Goal: Register for event/course

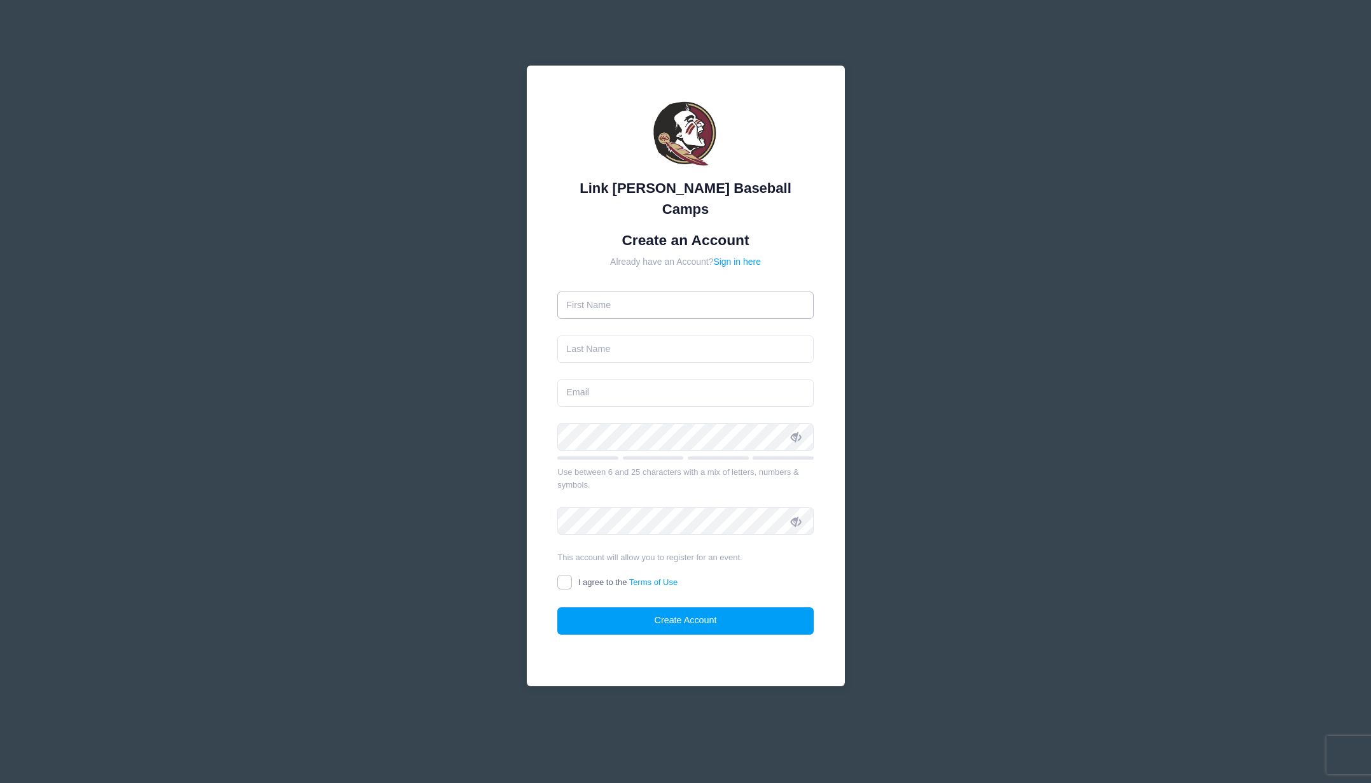
click at [604, 295] on input "text" at bounding box center [685, 304] width 256 height 27
type input "[PERSON_NAME]"
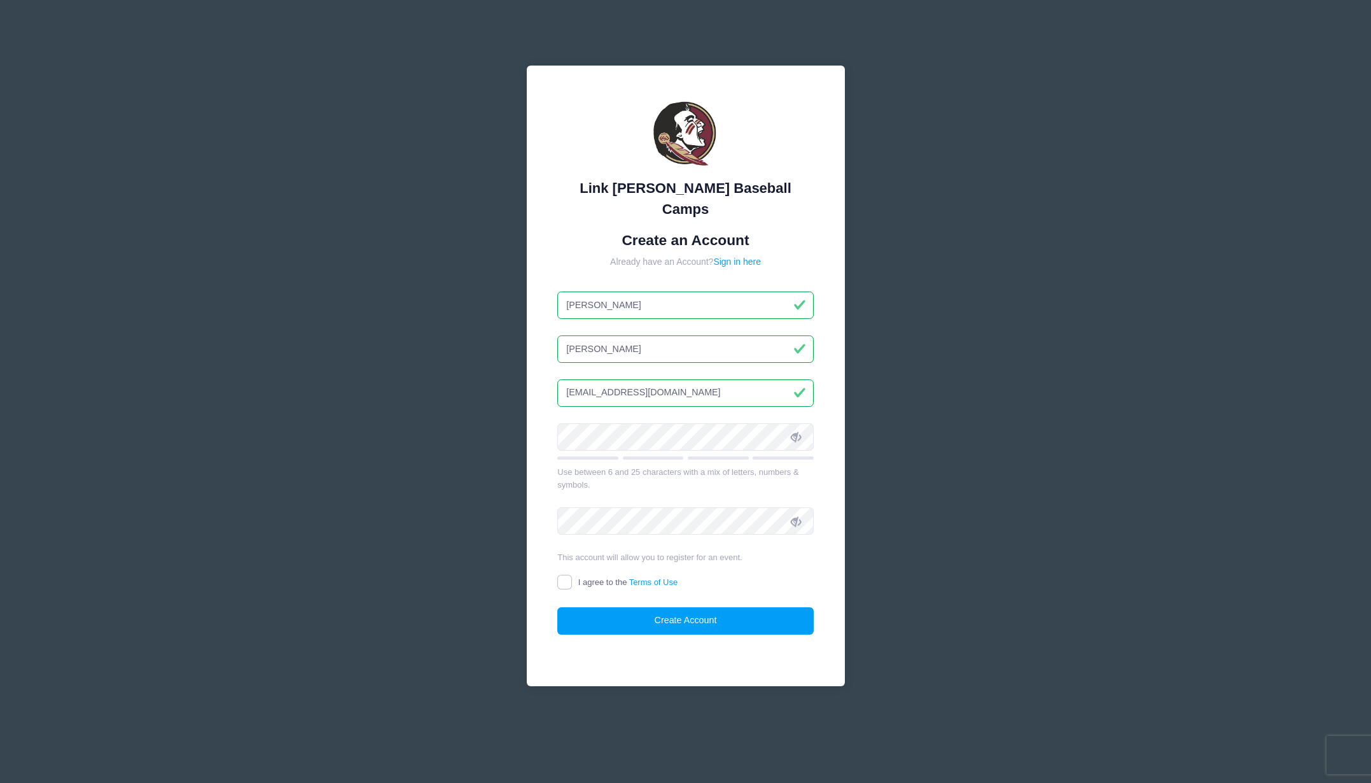
type input "[EMAIL_ADDRESS][DOMAIN_NAME]"
click at [567, 575] on input "I agree to the Terms of Use" at bounding box center [564, 582] width 15 height 15
checkbox input "true"
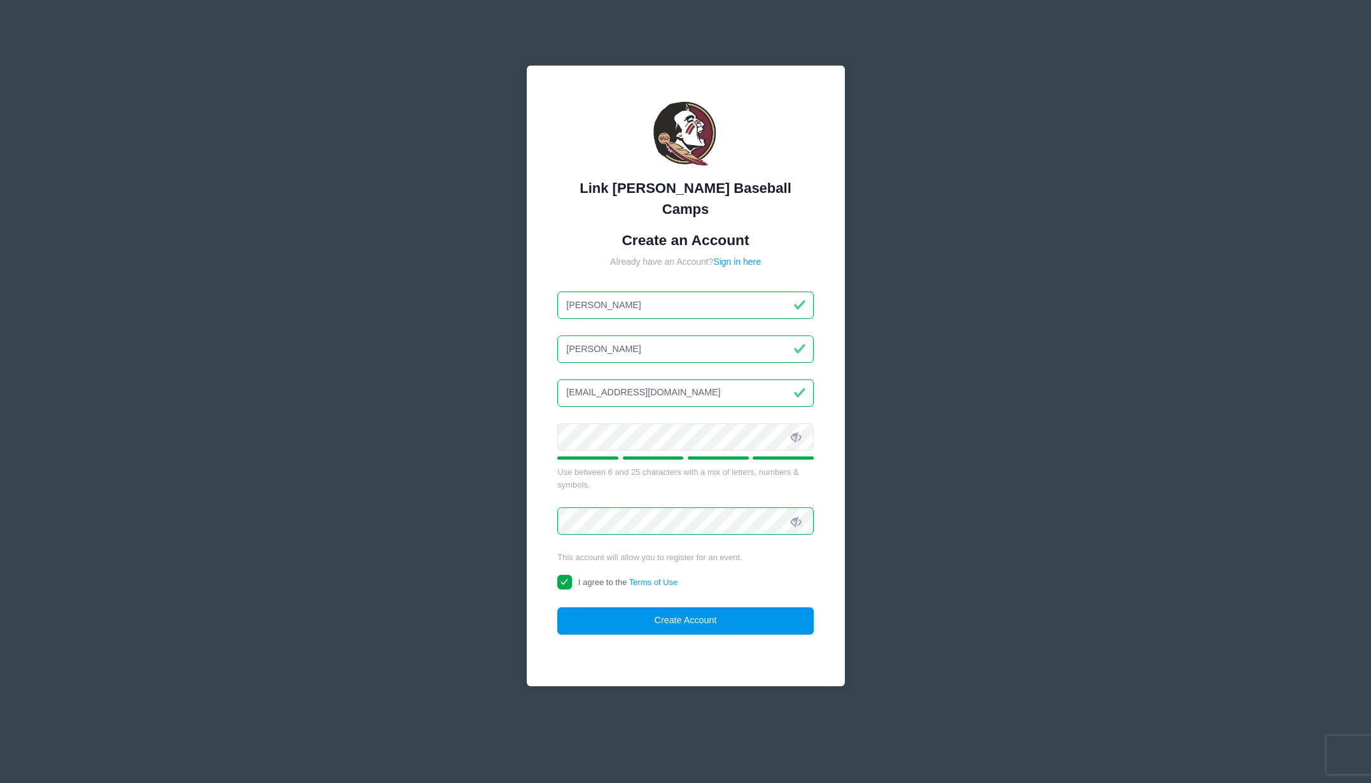
click at [617, 607] on button "Create Account" at bounding box center [685, 620] width 256 height 27
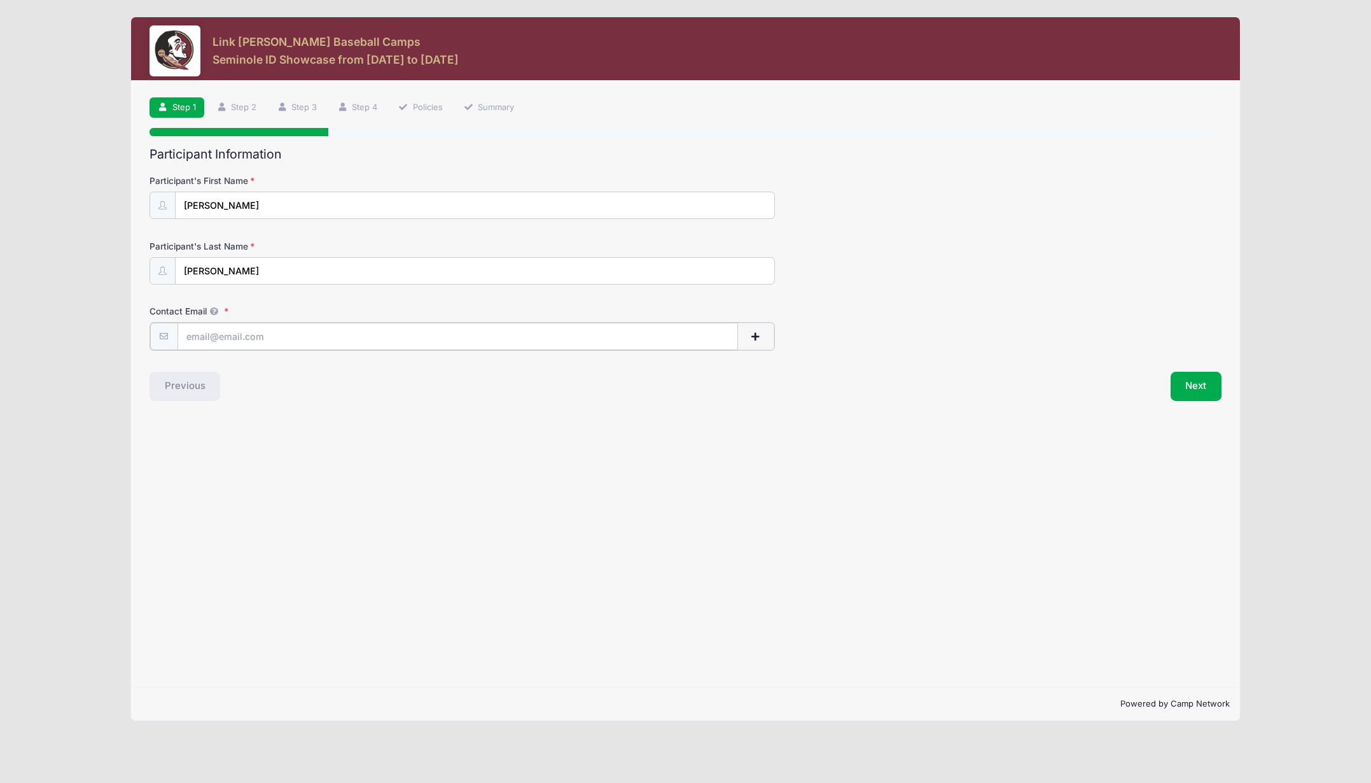
click at [311, 340] on input "Contact Email" at bounding box center [458, 336] width 561 height 27
type input "[EMAIL_ADDRESS][DOMAIN_NAME]"
click at [768, 340] on button "button" at bounding box center [756, 336] width 37 height 27
click at [396, 409] on input "text" at bounding box center [414, 401] width 472 height 27
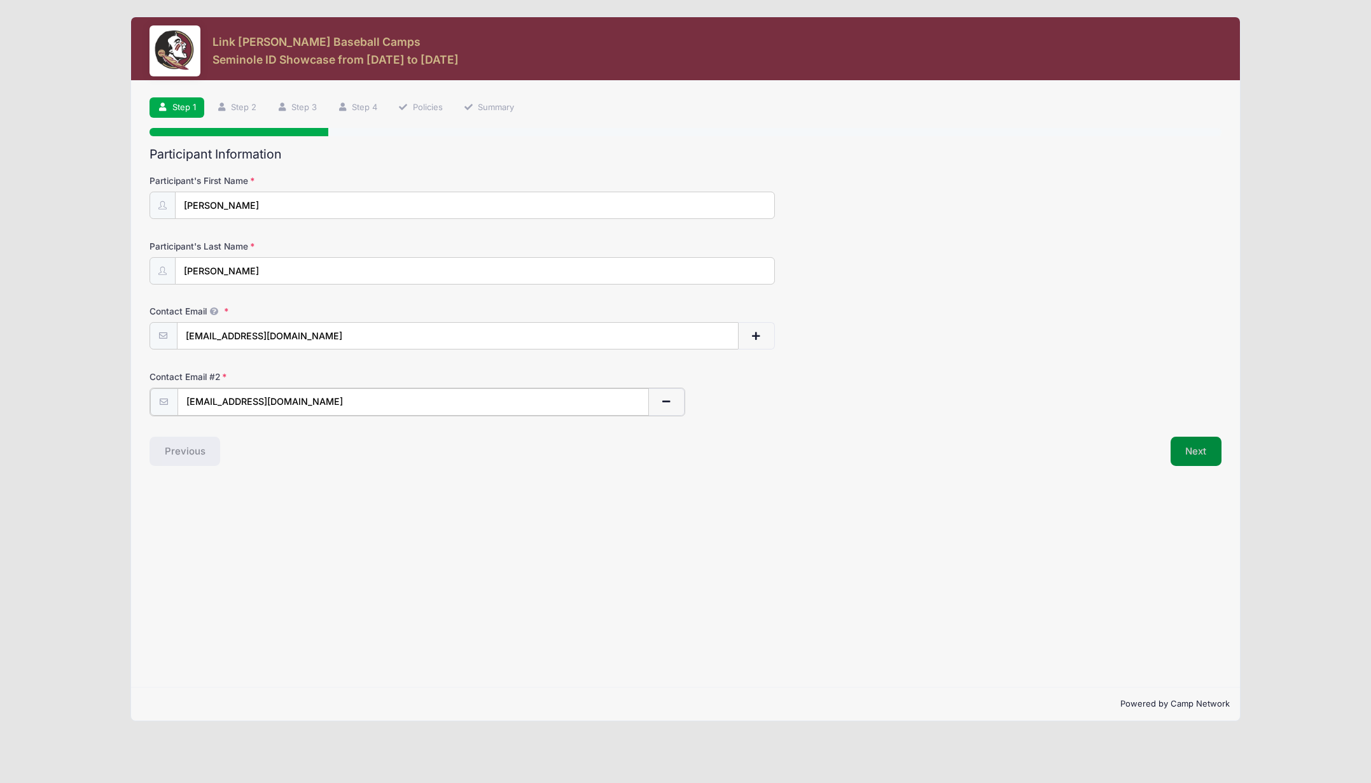
type input "ntnoles@1791.com"
click at [1191, 443] on button "Next" at bounding box center [1197, 449] width 52 height 29
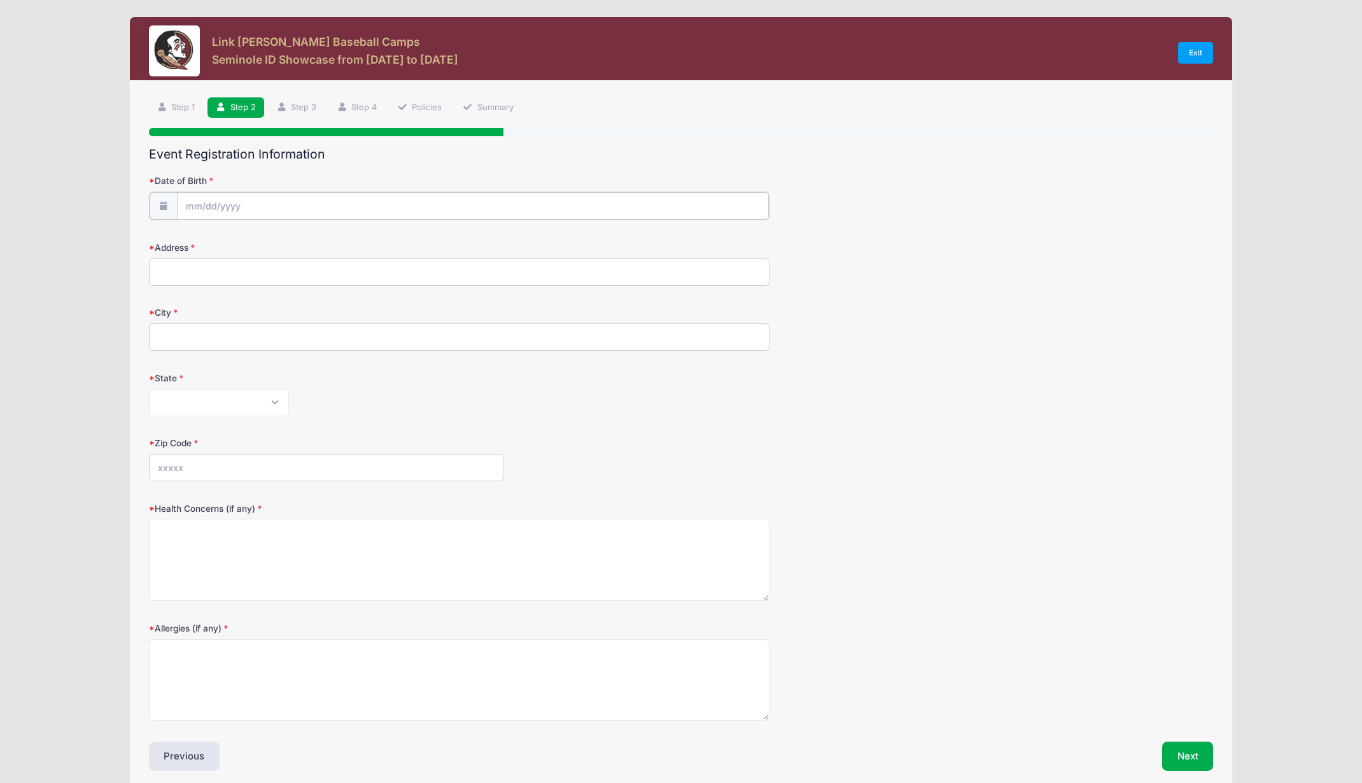
click at [185, 202] on input "Date of Birth" at bounding box center [473, 205] width 592 height 27
select select "10"
click option "November" at bounding box center [0, 0] width 0 height 0
click at [338, 286] on span "1" at bounding box center [335, 287] width 23 height 23
type input "11/01/2025"
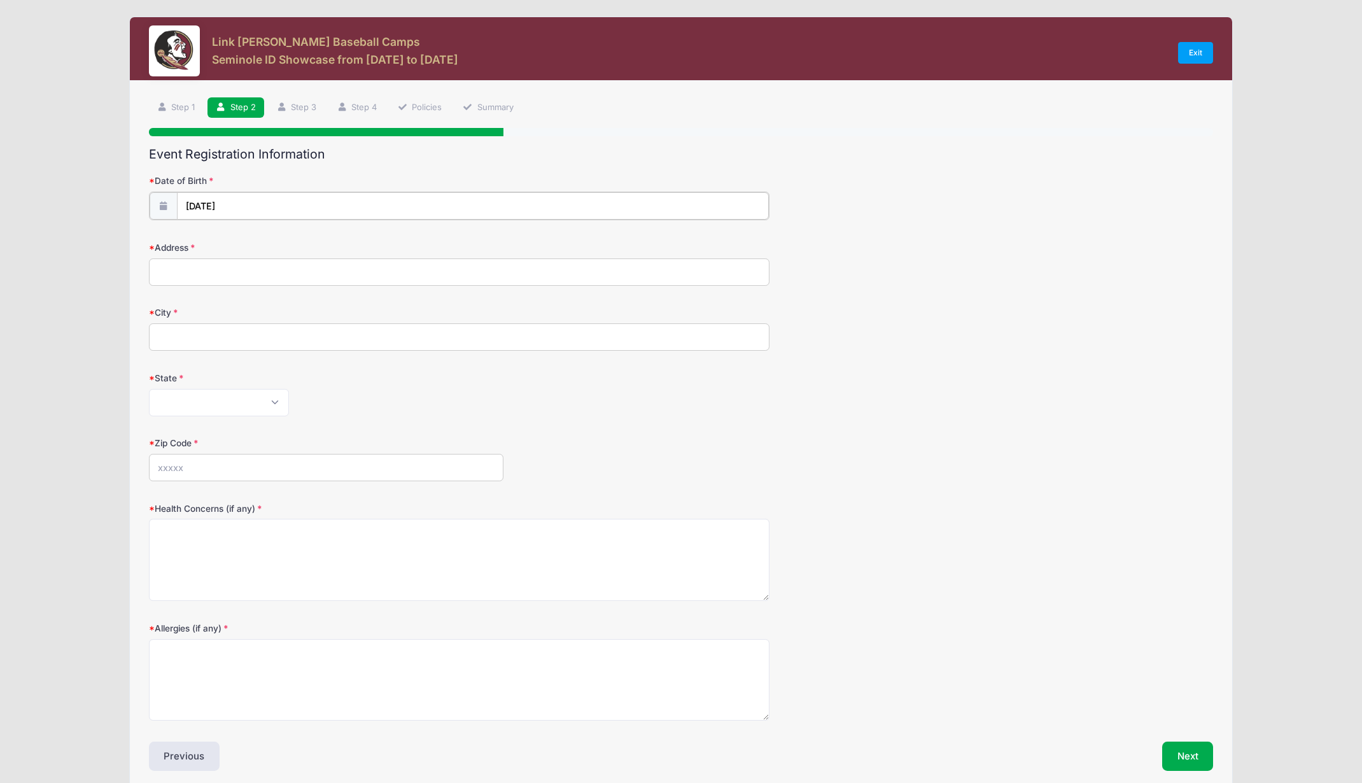
click at [223, 204] on input "11/01/2025" at bounding box center [473, 205] width 592 height 27
click at [314, 247] on span at bounding box center [312, 244] width 9 height 10
click at [314, 246] on span at bounding box center [312, 244] width 9 height 10
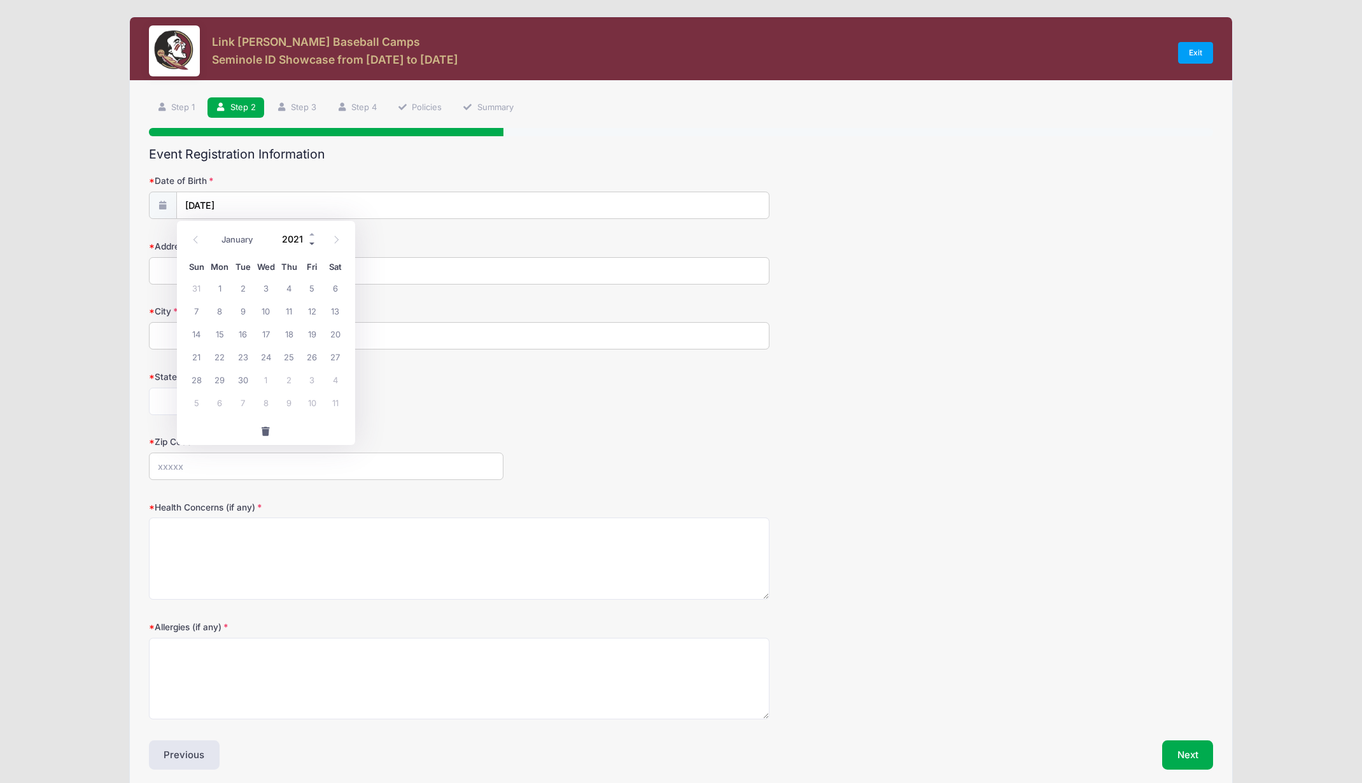
click at [314, 246] on span at bounding box center [312, 244] width 9 height 10
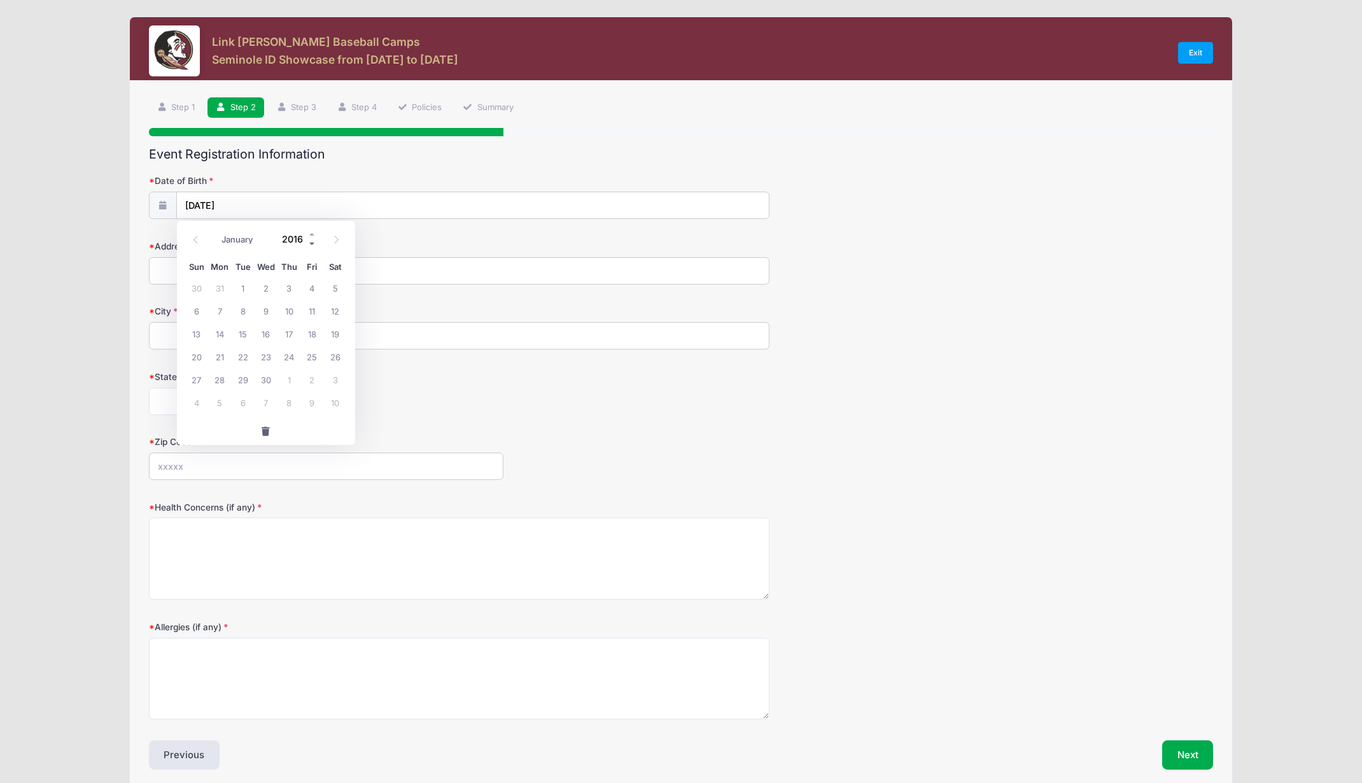
click at [314, 246] on span at bounding box center [312, 244] width 9 height 10
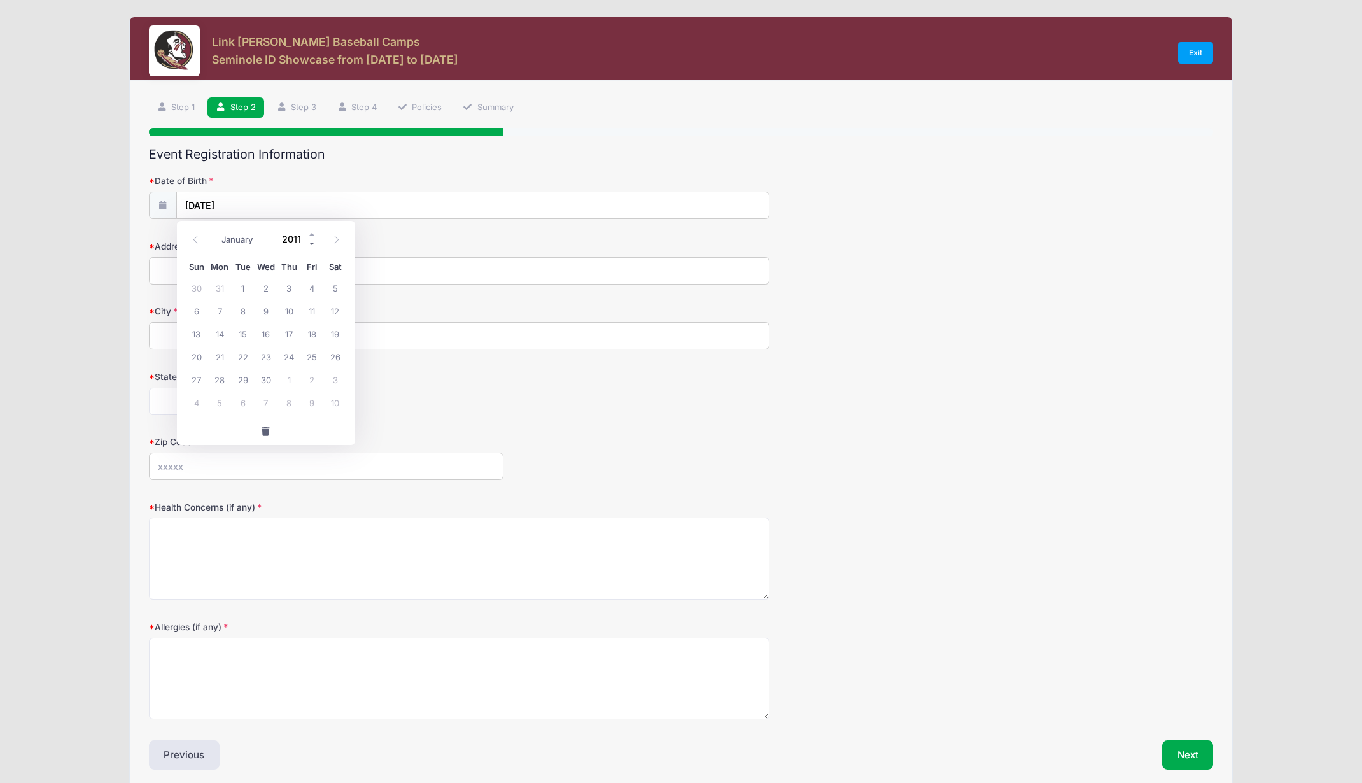
click at [314, 246] on span at bounding box center [312, 244] width 9 height 10
type input "2007"
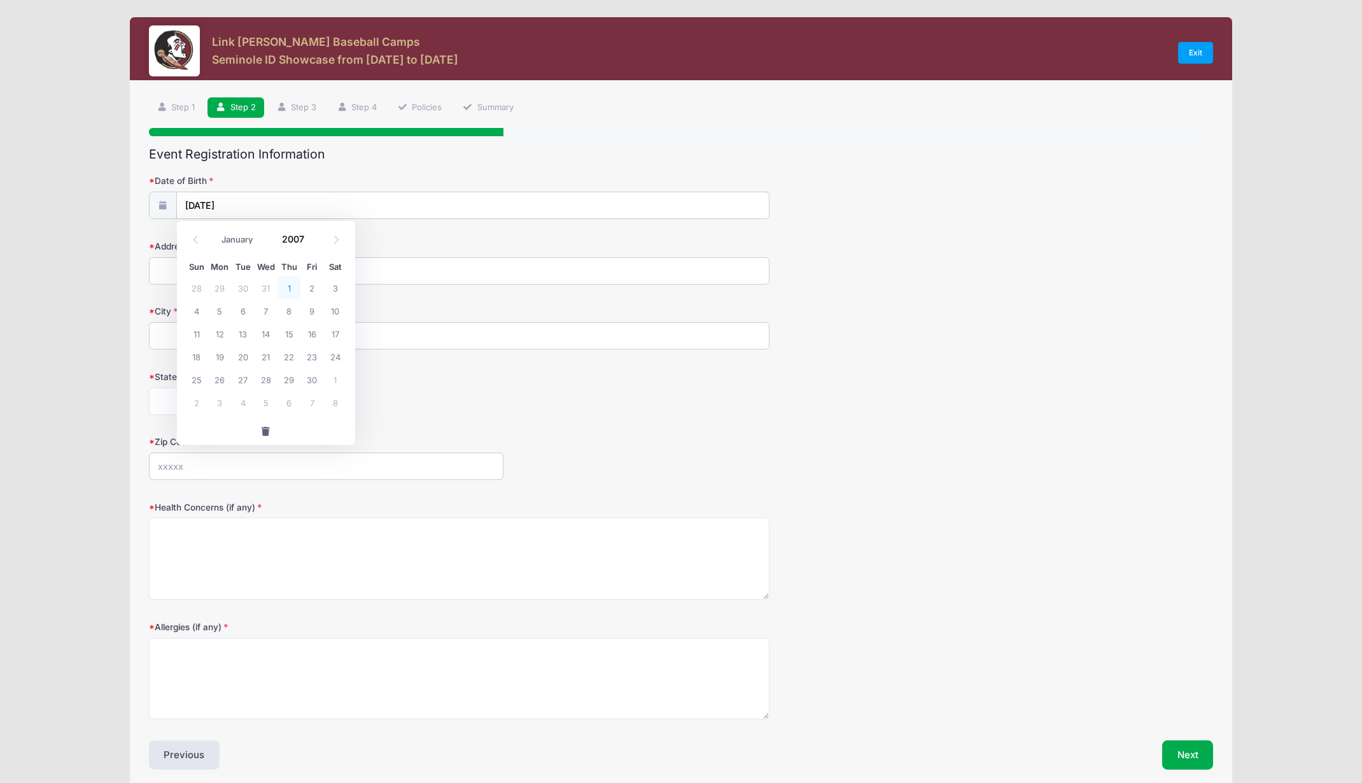
click at [289, 282] on span "1" at bounding box center [288, 287] width 23 height 23
type input "11/01/2007"
click at [241, 269] on input "Address" at bounding box center [459, 270] width 621 height 27
type input "3503 W. Sevilla St."
type input "Tampa"
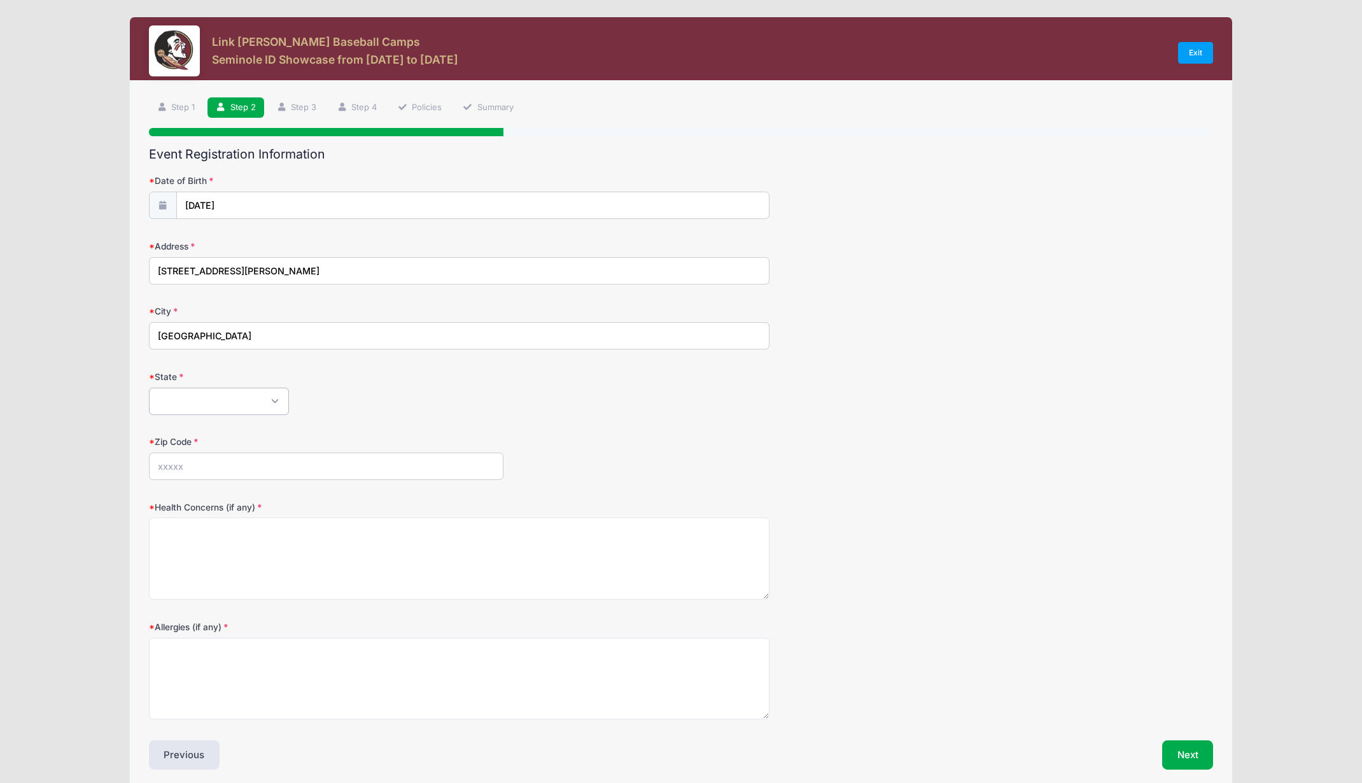
click at [149, 388] on select "Alabama Alaska American Samoa Arizona Arkansas Armed Forces Africa Armed Forces…" at bounding box center [219, 401] width 140 height 27
select select "FL"
click option "Florida" at bounding box center [0, 0] width 0 height 0
click at [200, 468] on input "Zip Code" at bounding box center [326, 465] width 355 height 27
type input "33629"
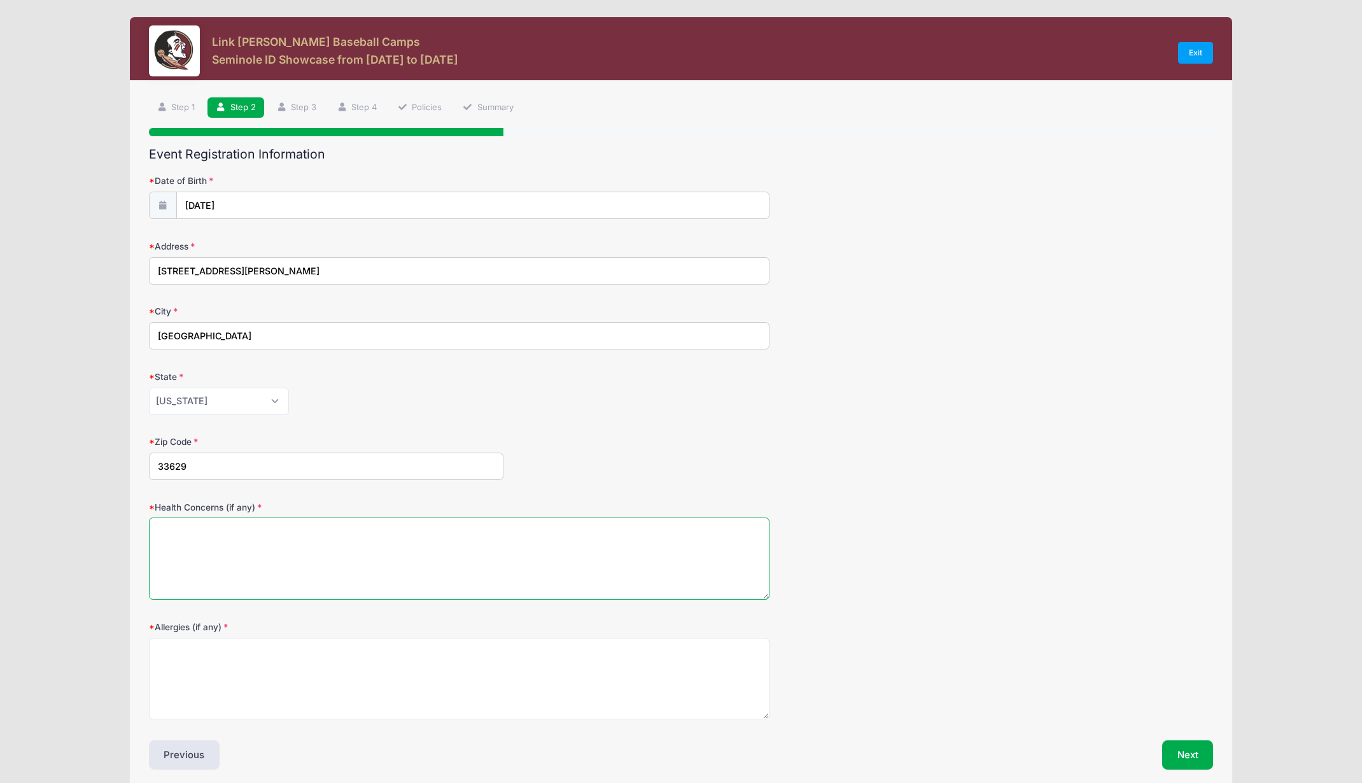
click at [252, 547] on textarea "Health Concerns (if any)" at bounding box center [459, 558] width 621 height 82
type textarea "N/A"
click at [207, 661] on textarea "Allergies (if any)" at bounding box center [459, 679] width 621 height 82
type textarea "S"
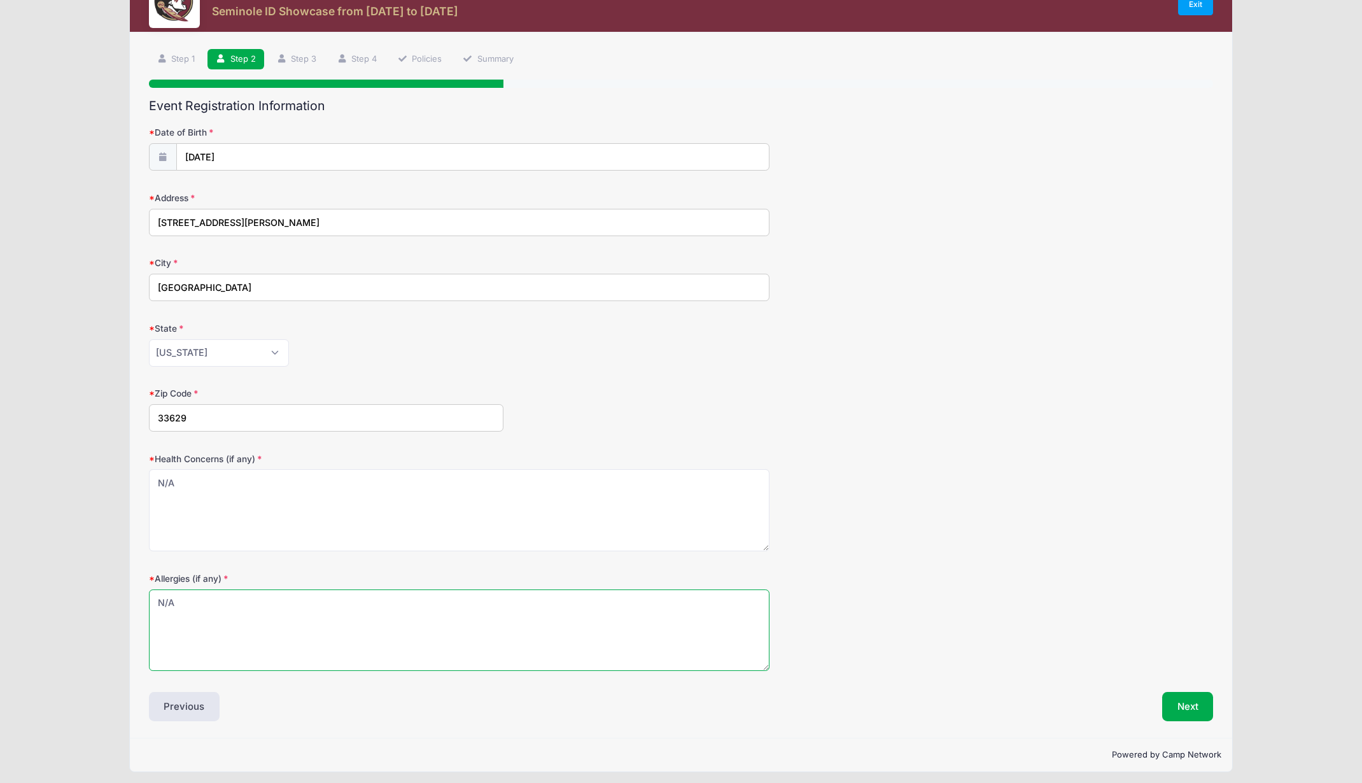
scroll to position [54, 0]
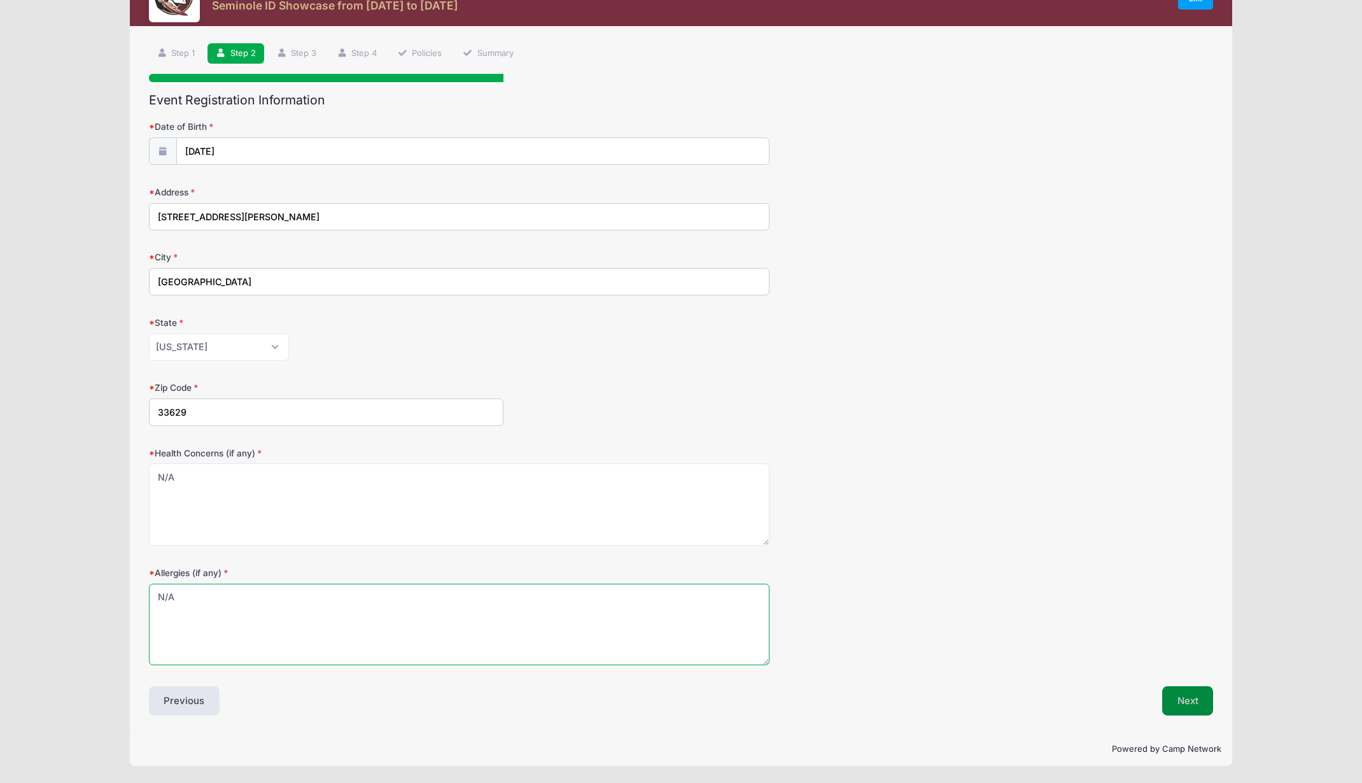
type textarea "N/A"
click at [1186, 692] on button "Next" at bounding box center [1188, 700] width 52 height 29
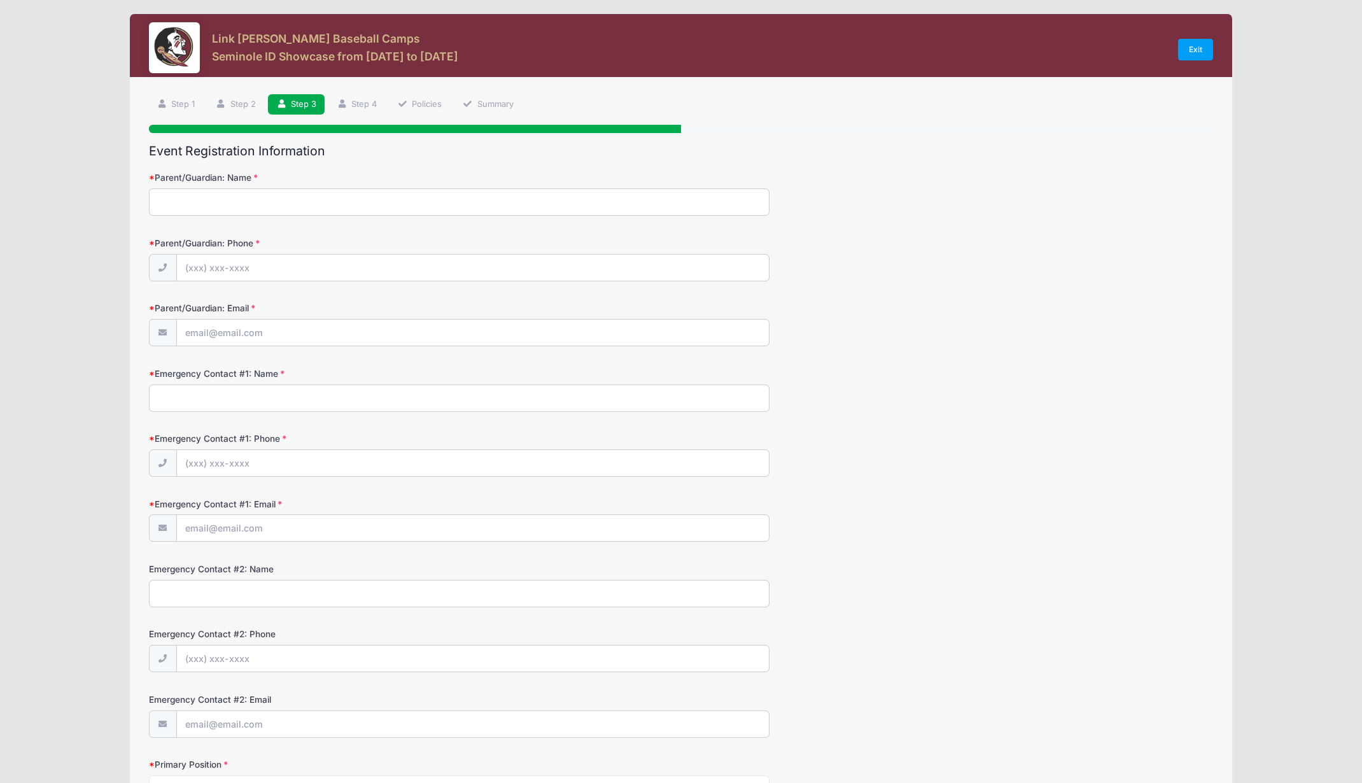
scroll to position [0, 0]
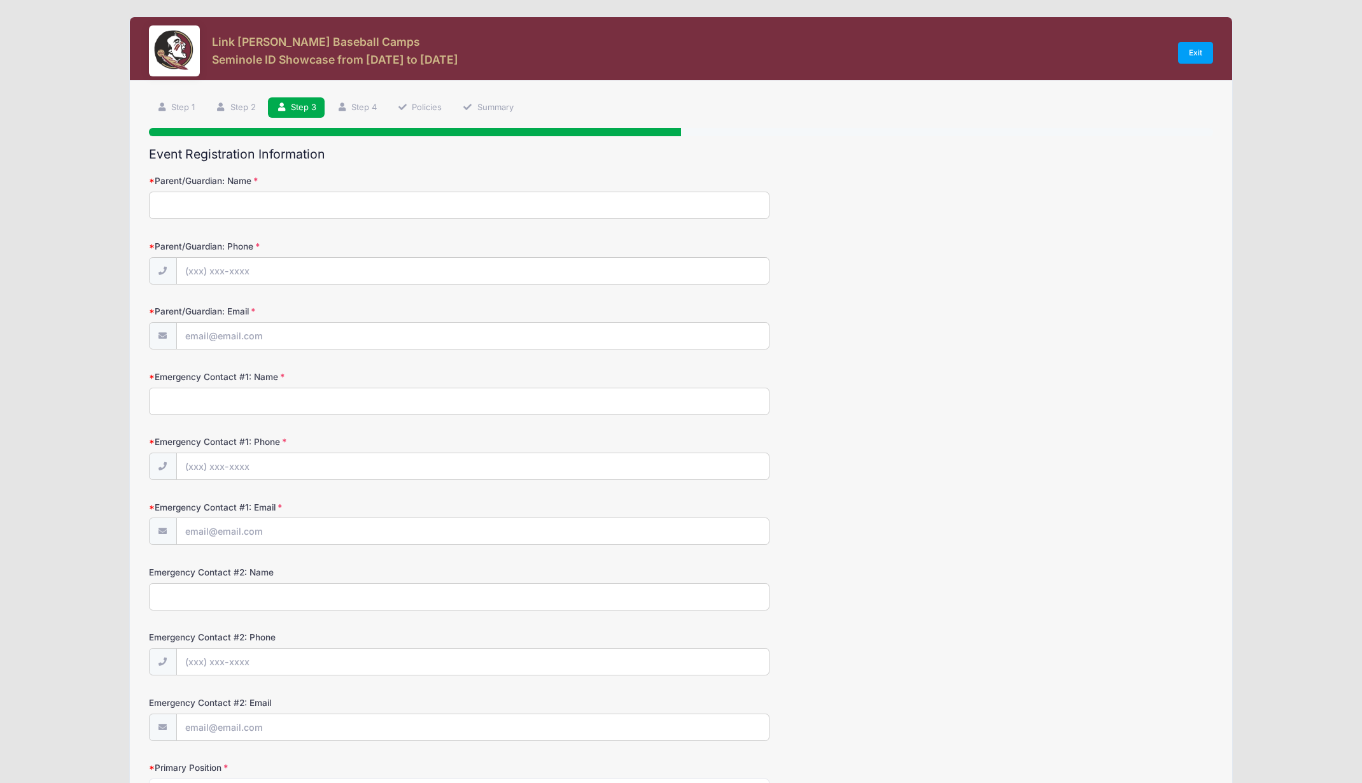
click at [258, 216] on input "Parent/Guardian: Name" at bounding box center [459, 205] width 621 height 27
type input "Jennifer Townley"
type input "(813) 690-2907"
type input "[EMAIL_ADDRESS][DOMAIN_NAME]"
type input "J"
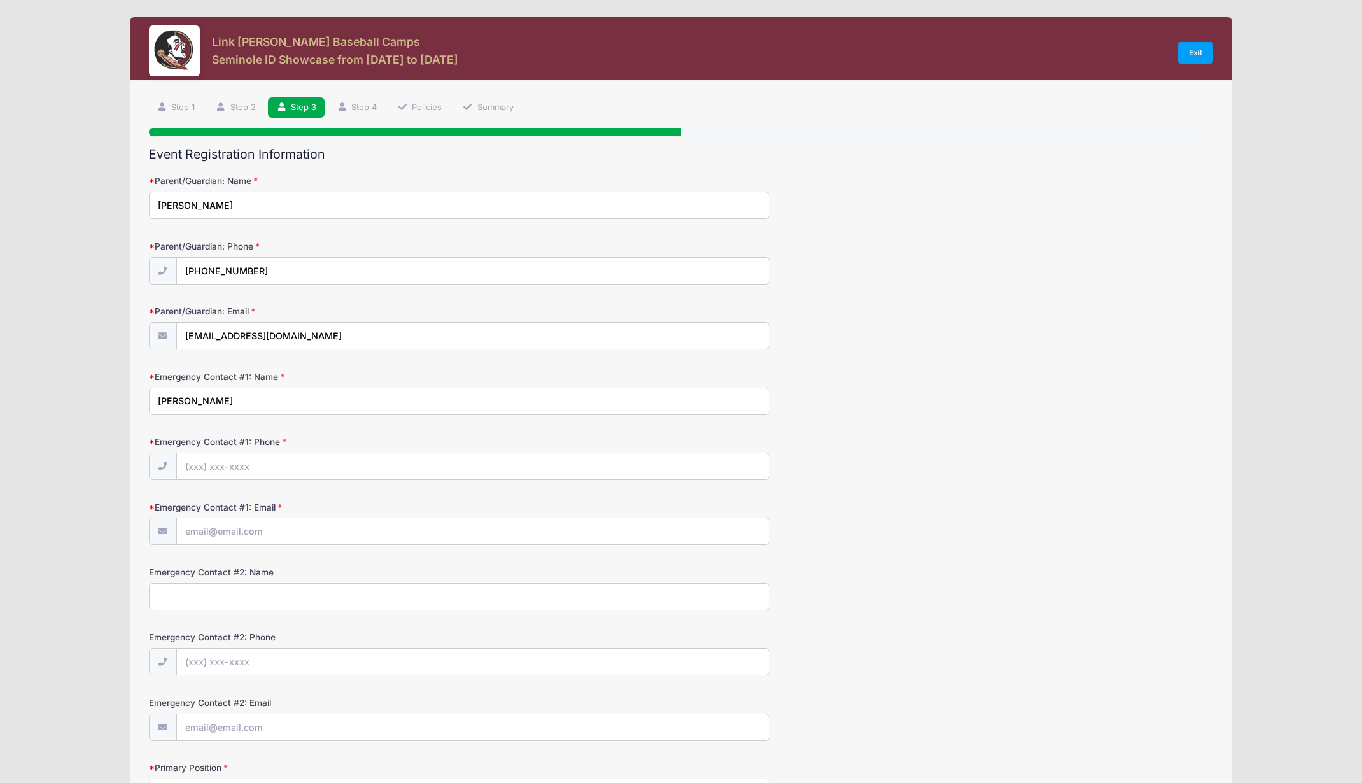
type input "Will Townley"
type input "(813) 690-0086"
type input "wjnoles@verizon.net"
click at [368, 344] on input "[EMAIL_ADDRESS][DOMAIN_NAME]" at bounding box center [473, 336] width 592 height 27
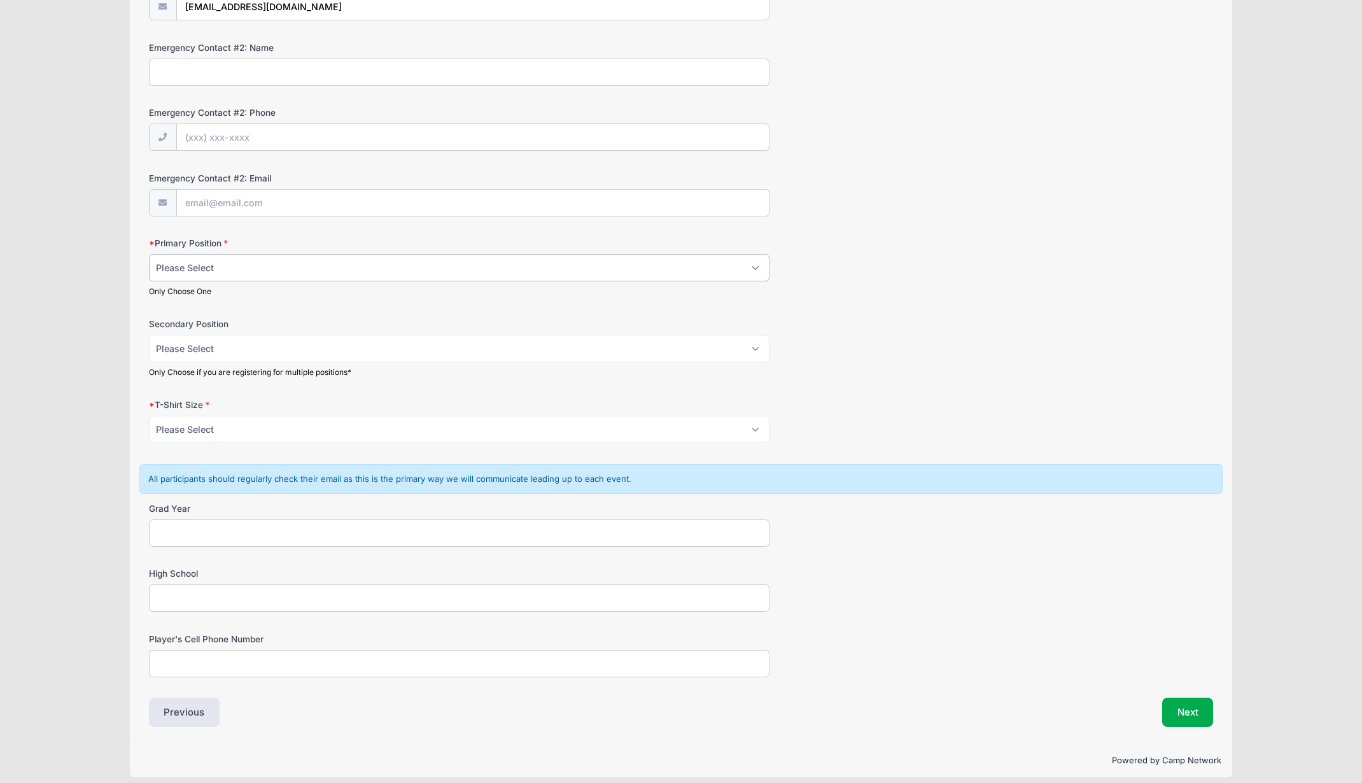
scroll to position [523, 0]
select select "RHP"
click option "RHP" at bounding box center [0, 0] width 0 height 0
select select "L"
click option "L" at bounding box center [0, 0] width 0 height 0
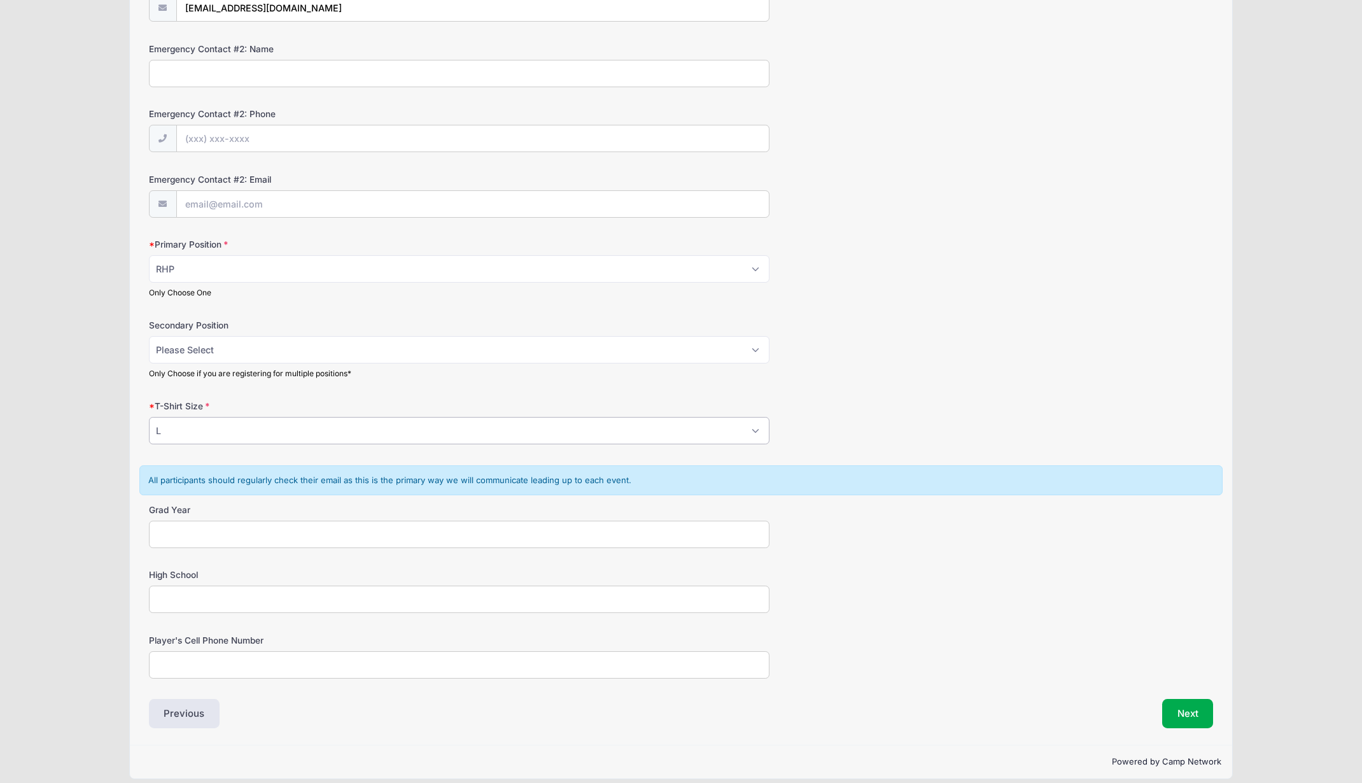
scroll to position [536, 0]
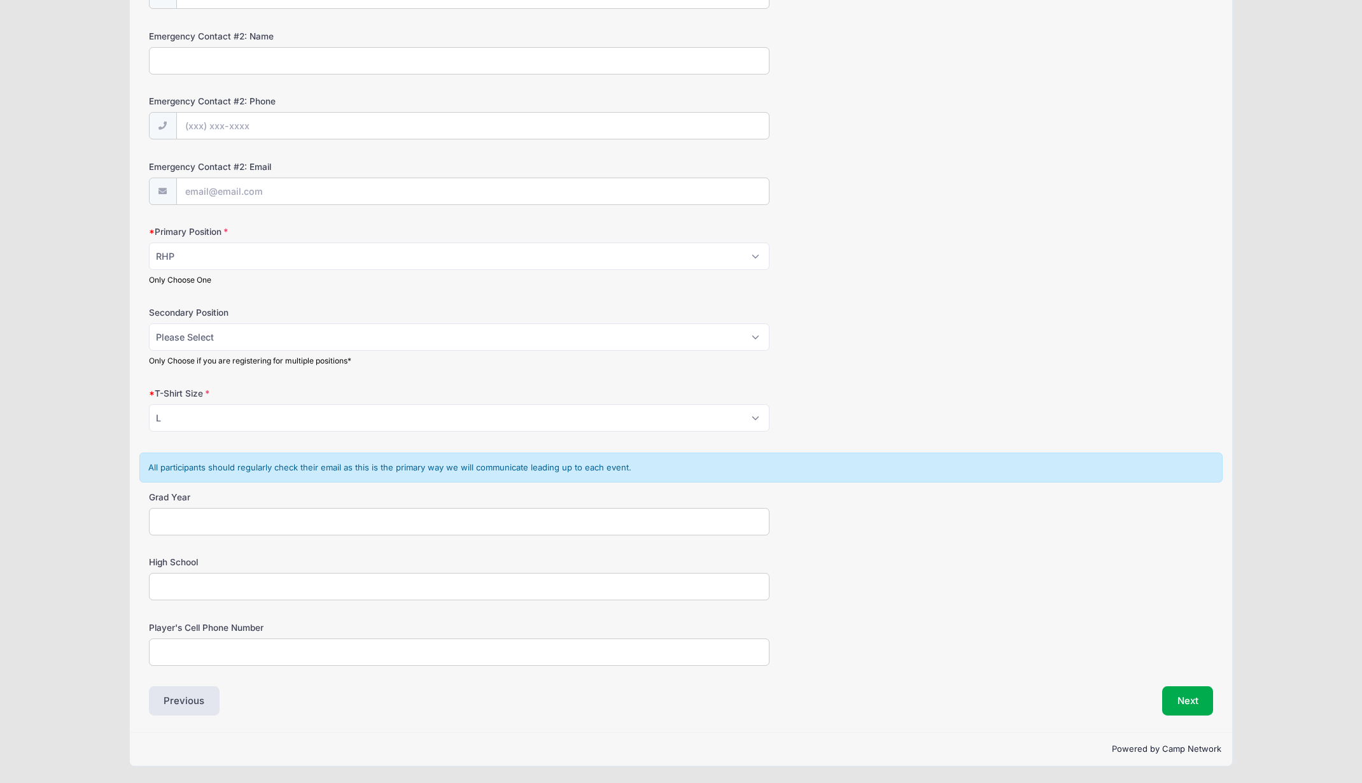
click at [318, 517] on input "Grad Year" at bounding box center [459, 521] width 621 height 27
type input "2026"
click at [321, 582] on input "High School" at bounding box center [459, 586] width 621 height 27
click at [159, 583] on input "Plant High School Tampa FL" at bounding box center [459, 586] width 621 height 27
type input "H.B. Plant High School Tampa FL"
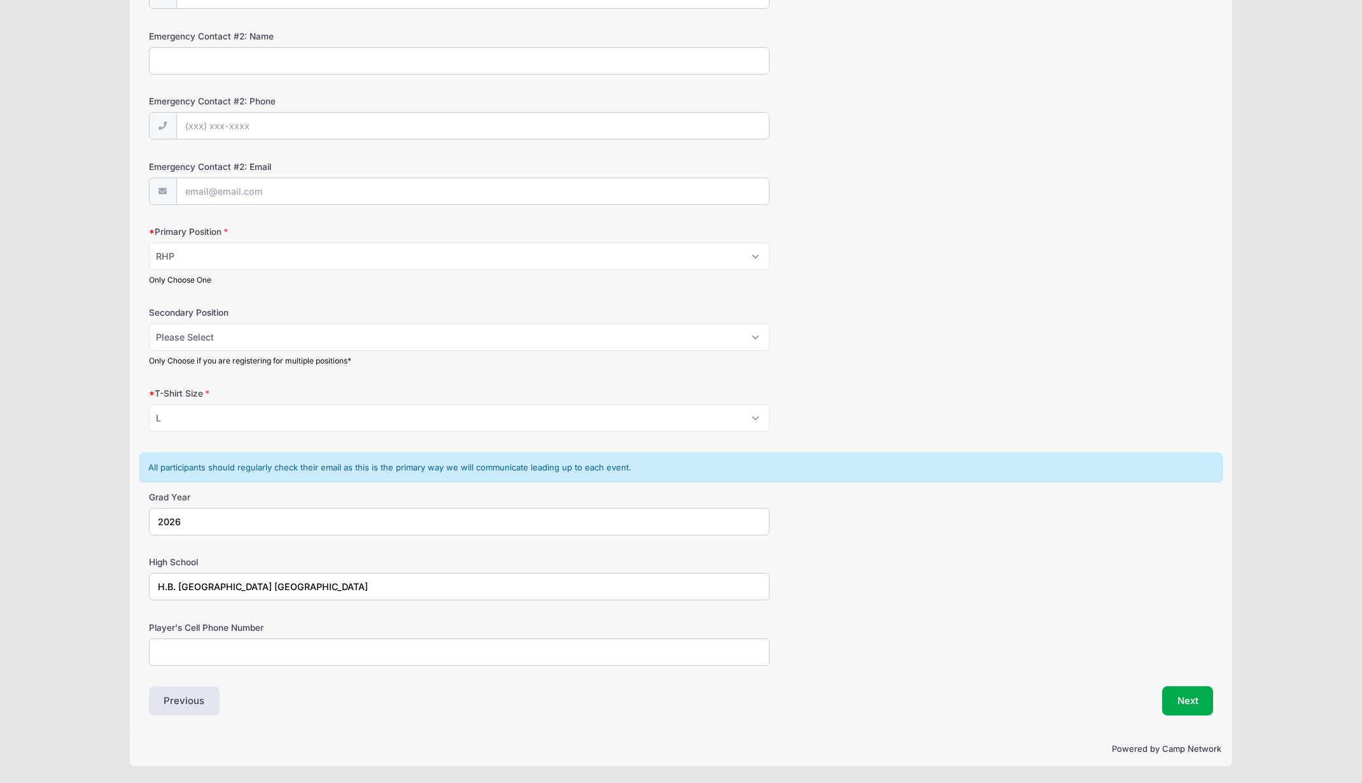
click at [327, 657] on input "Player's Cell Phone Number" at bounding box center [459, 651] width 621 height 27
type input "813-541-5328"
click at [1189, 706] on button "Next" at bounding box center [1188, 700] width 52 height 29
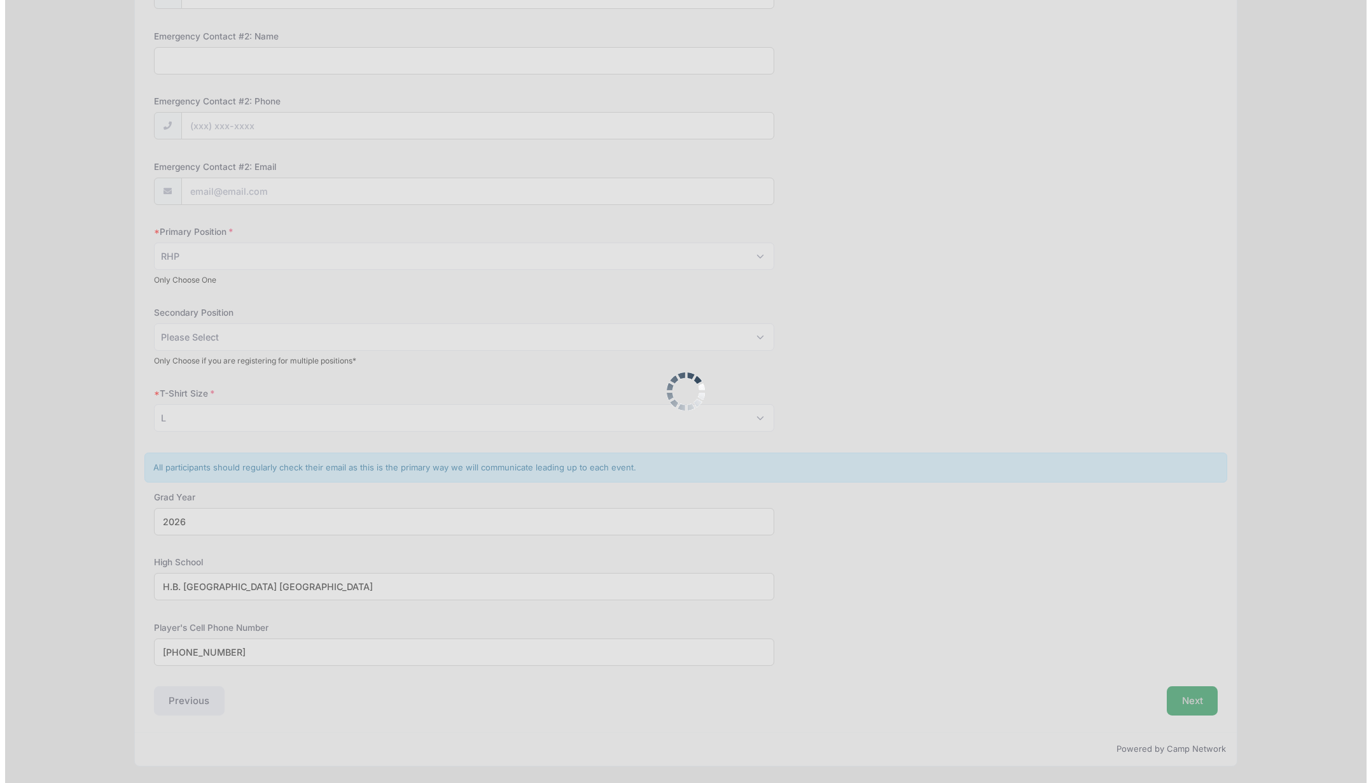
scroll to position [0, 0]
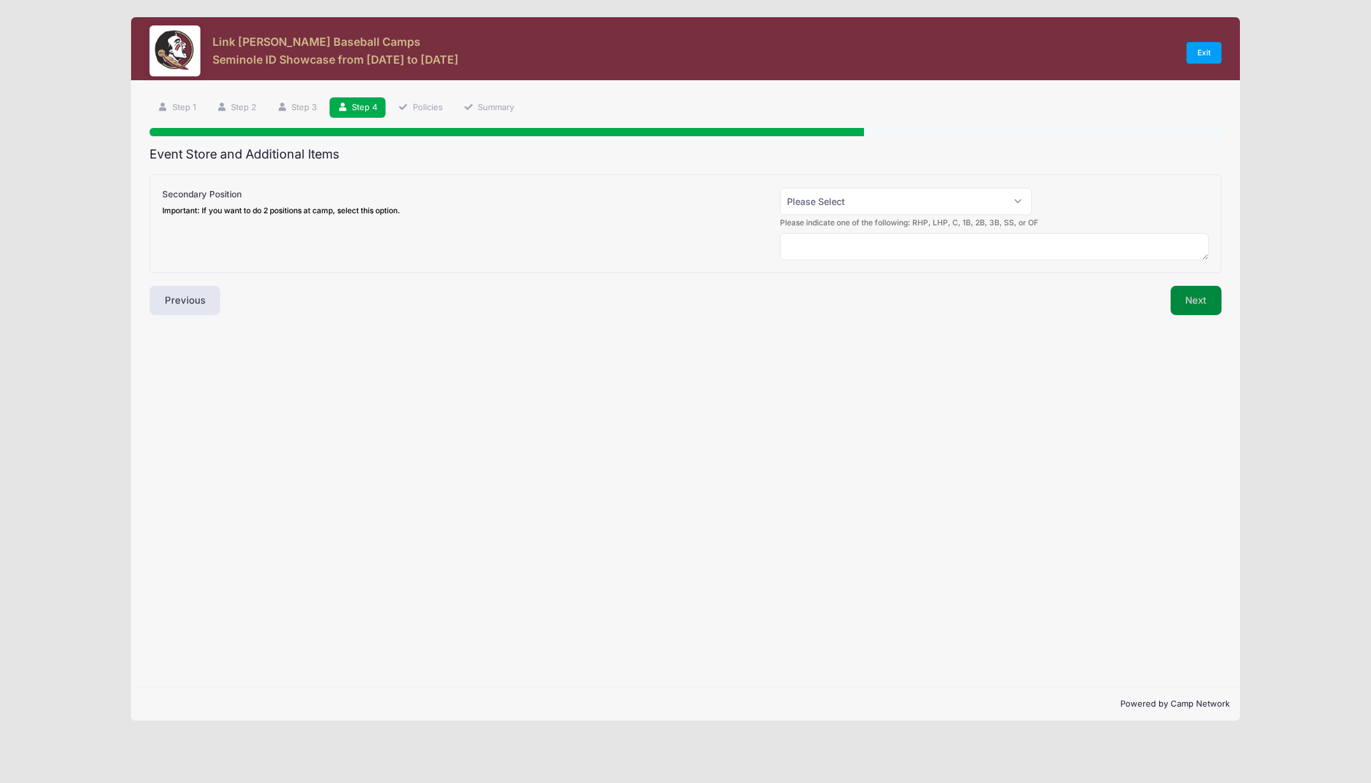
click at [1205, 298] on button "Next" at bounding box center [1197, 300] width 52 height 29
select select "0"
click option "No" at bounding box center [0, 0] width 0 height 0
click at [1201, 308] on button "Next" at bounding box center [1197, 300] width 52 height 29
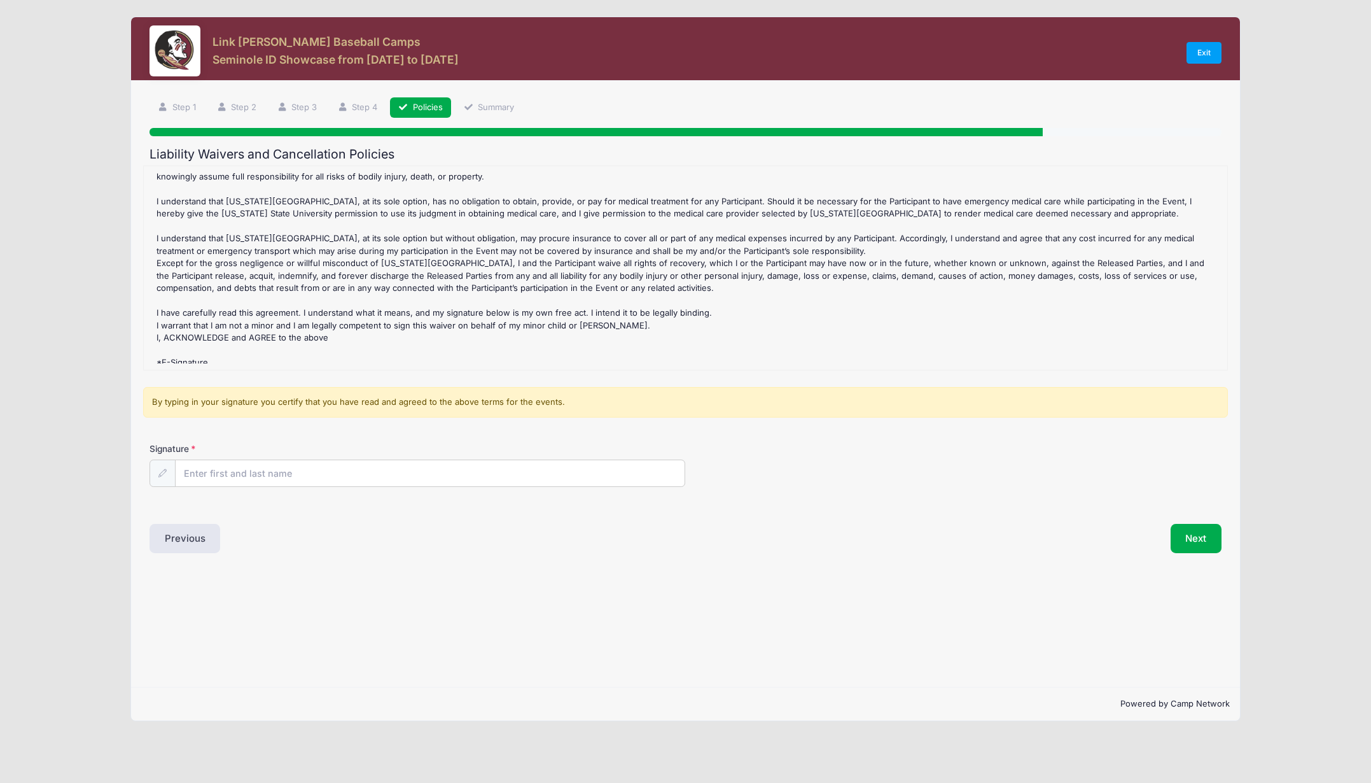
scroll to position [342, 0]
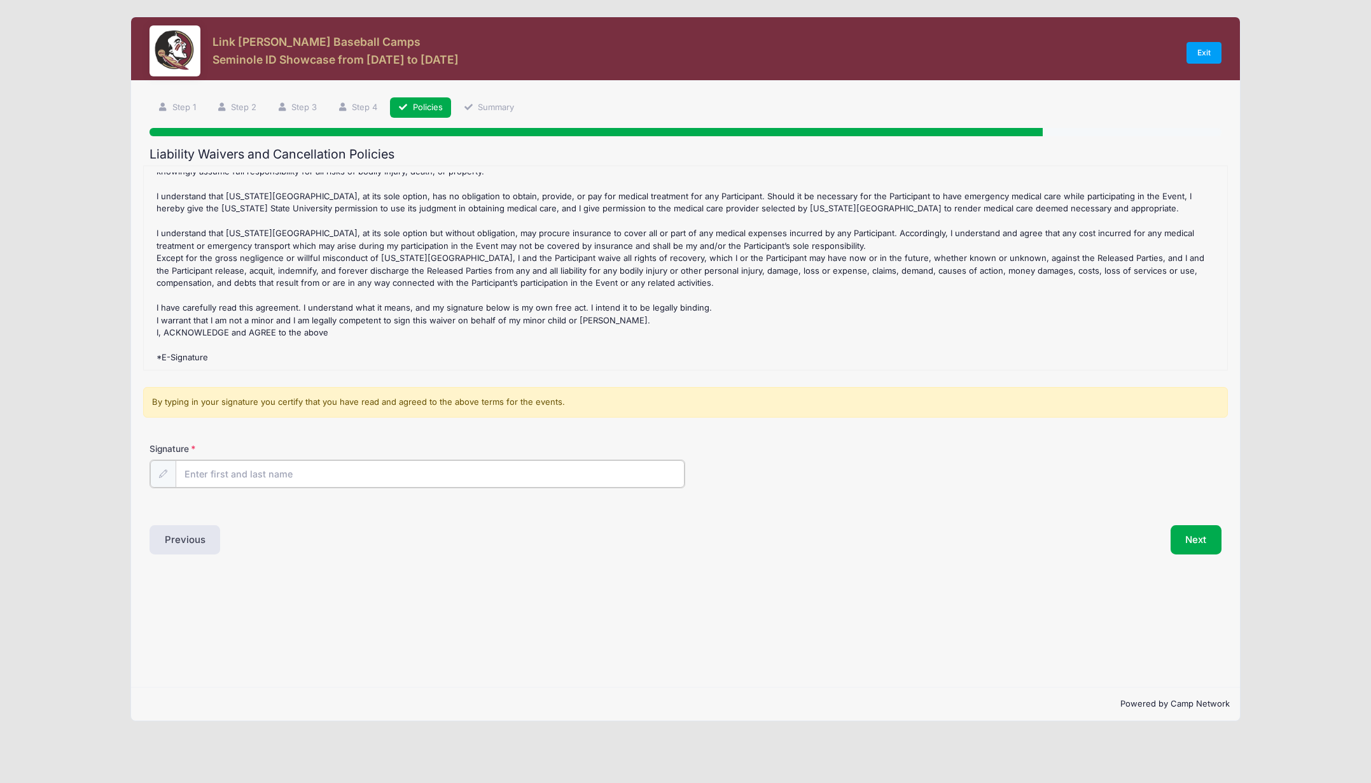
click at [260, 478] on input "Signature" at bounding box center [431, 473] width 510 height 27
type input "Jennifer Townley"
click at [1201, 536] on button "Next" at bounding box center [1197, 538] width 52 height 29
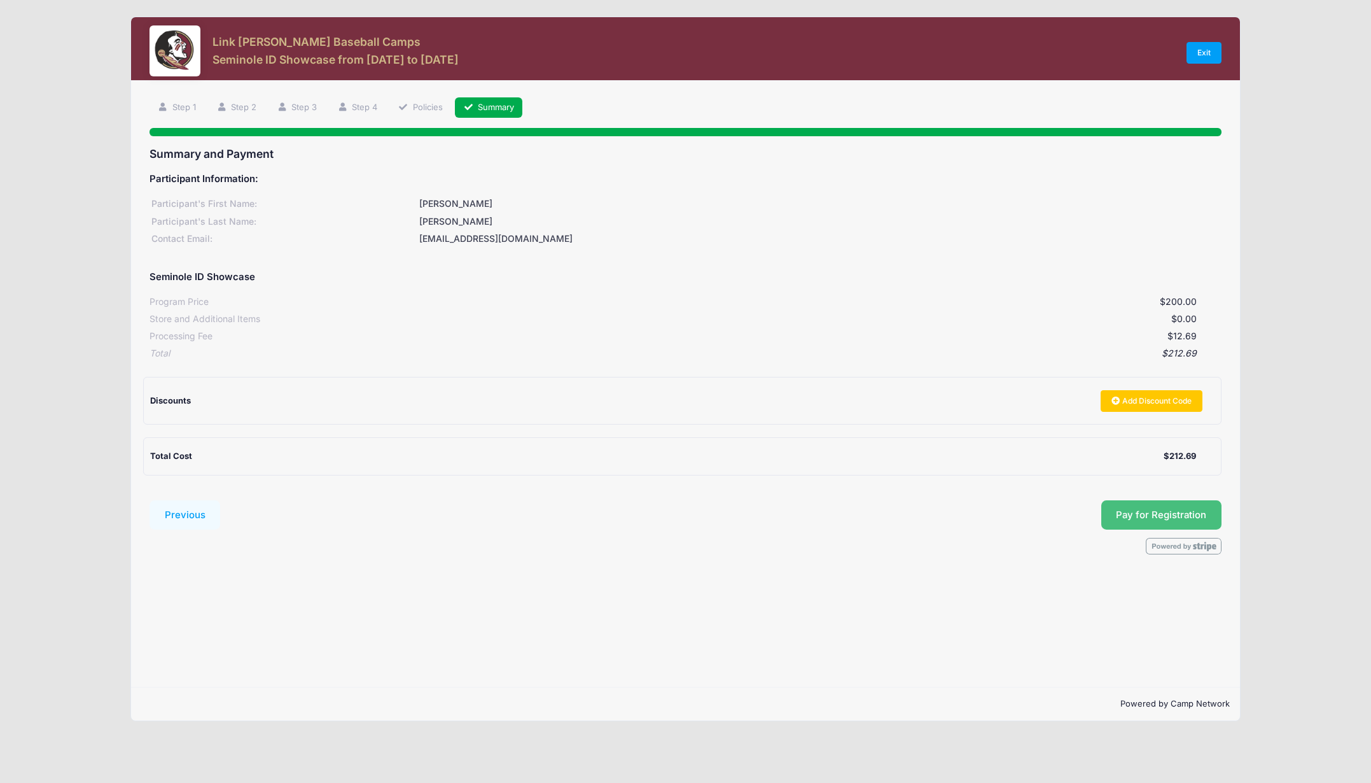
click at [1156, 512] on button "Pay for Registration" at bounding box center [1162, 514] width 121 height 29
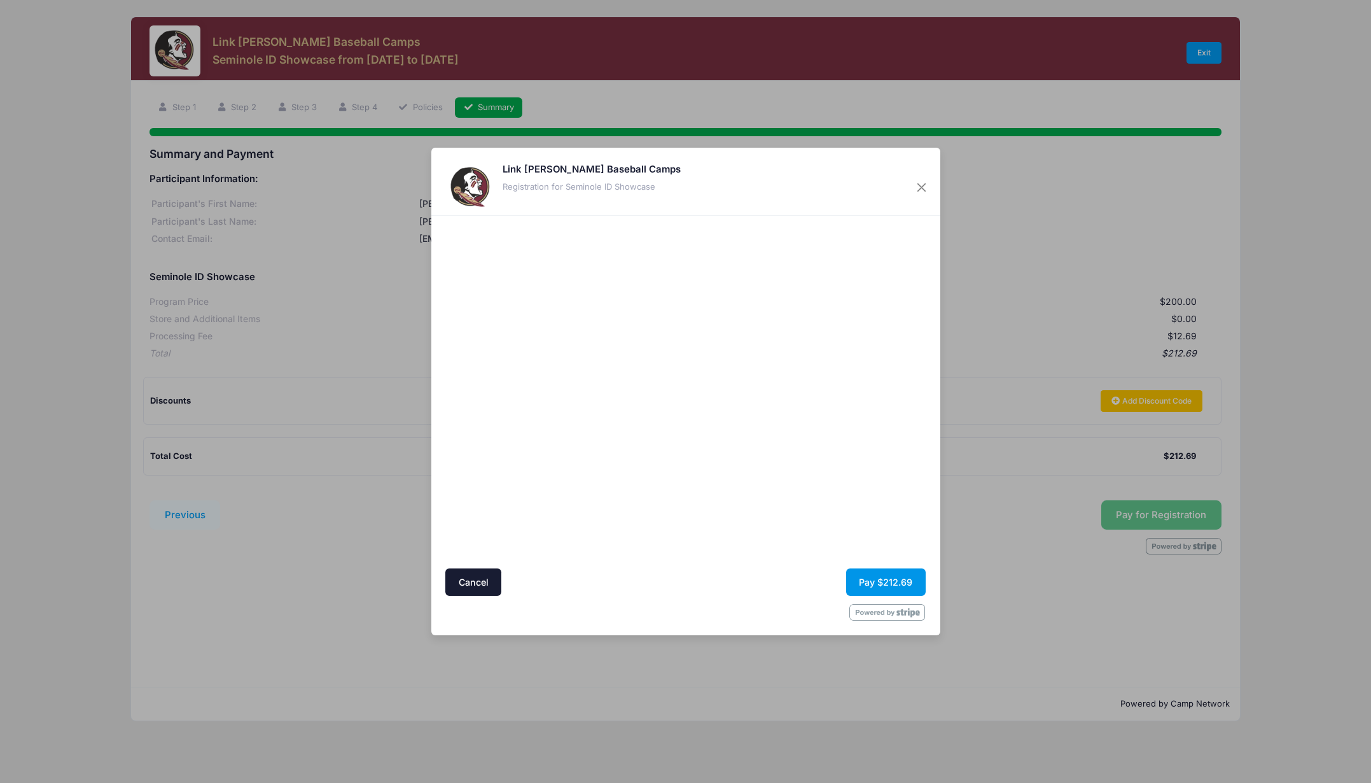
click at [899, 575] on button "Pay $212.69" at bounding box center [886, 581] width 80 height 27
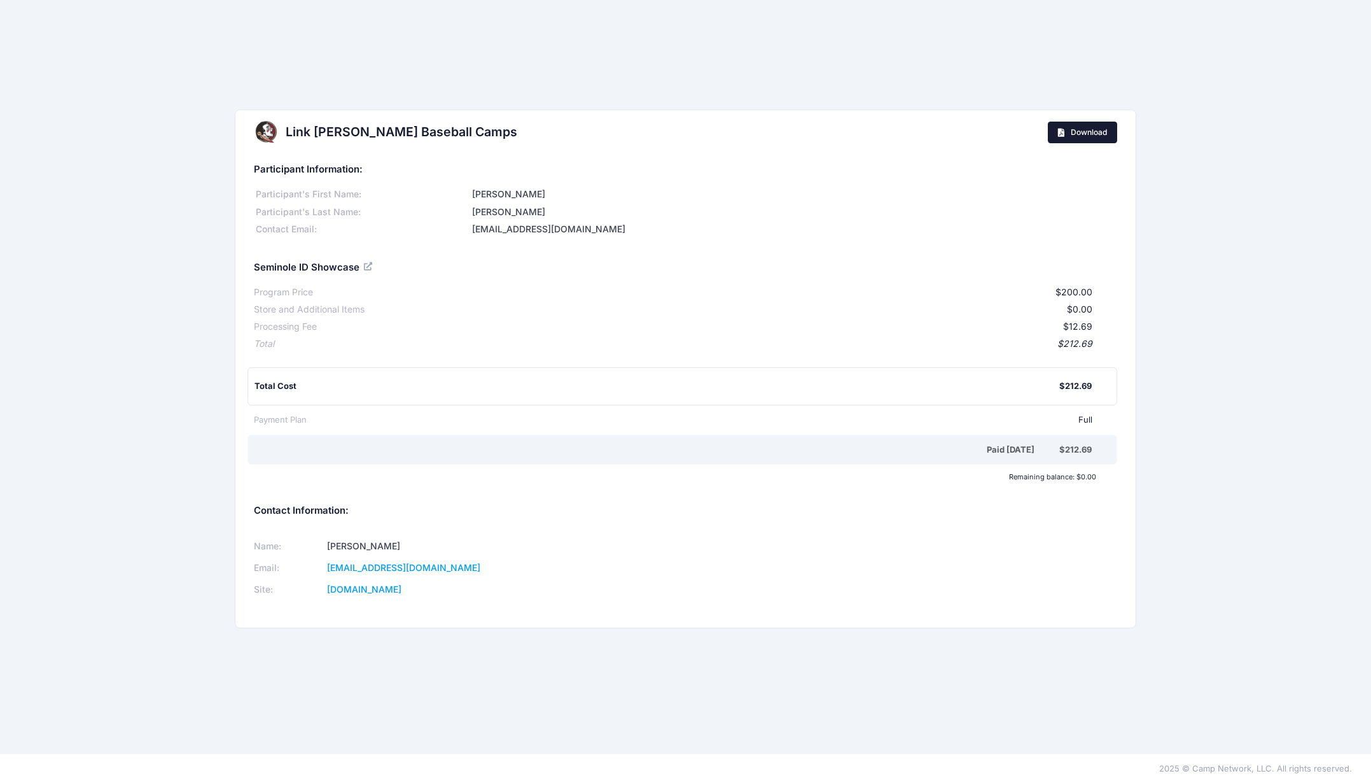
click at [1078, 128] on span "Download" at bounding box center [1089, 132] width 36 height 10
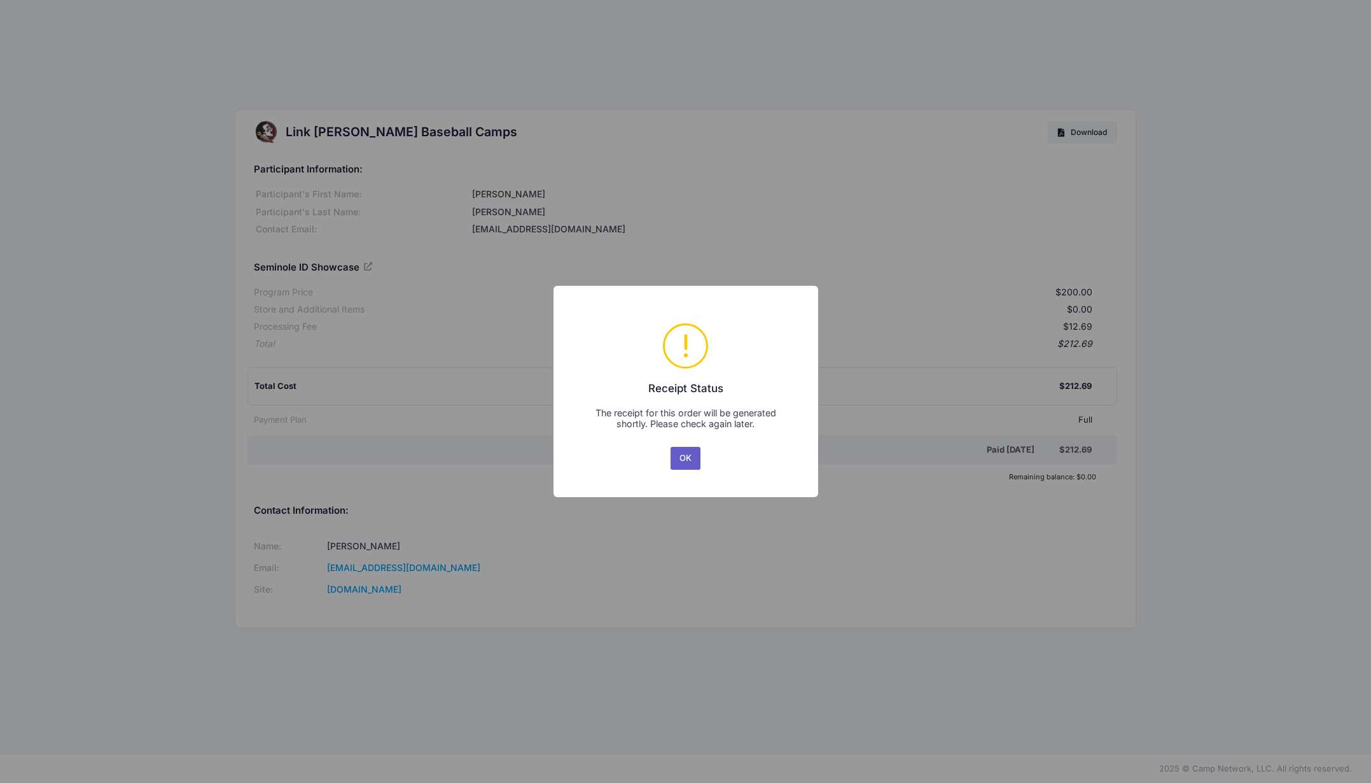
click at [687, 452] on button "OK" at bounding box center [686, 458] width 31 height 23
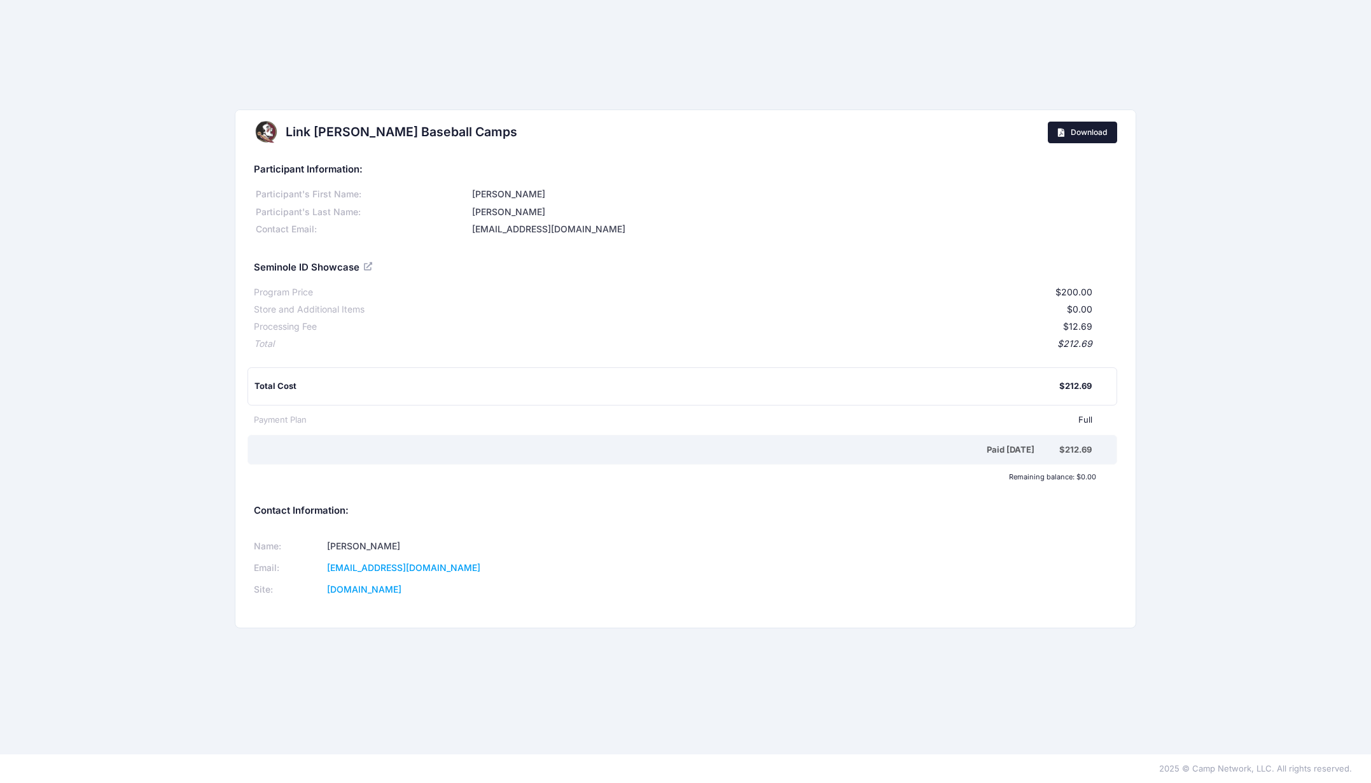
click at [1074, 129] on span "Download" at bounding box center [1089, 132] width 36 height 10
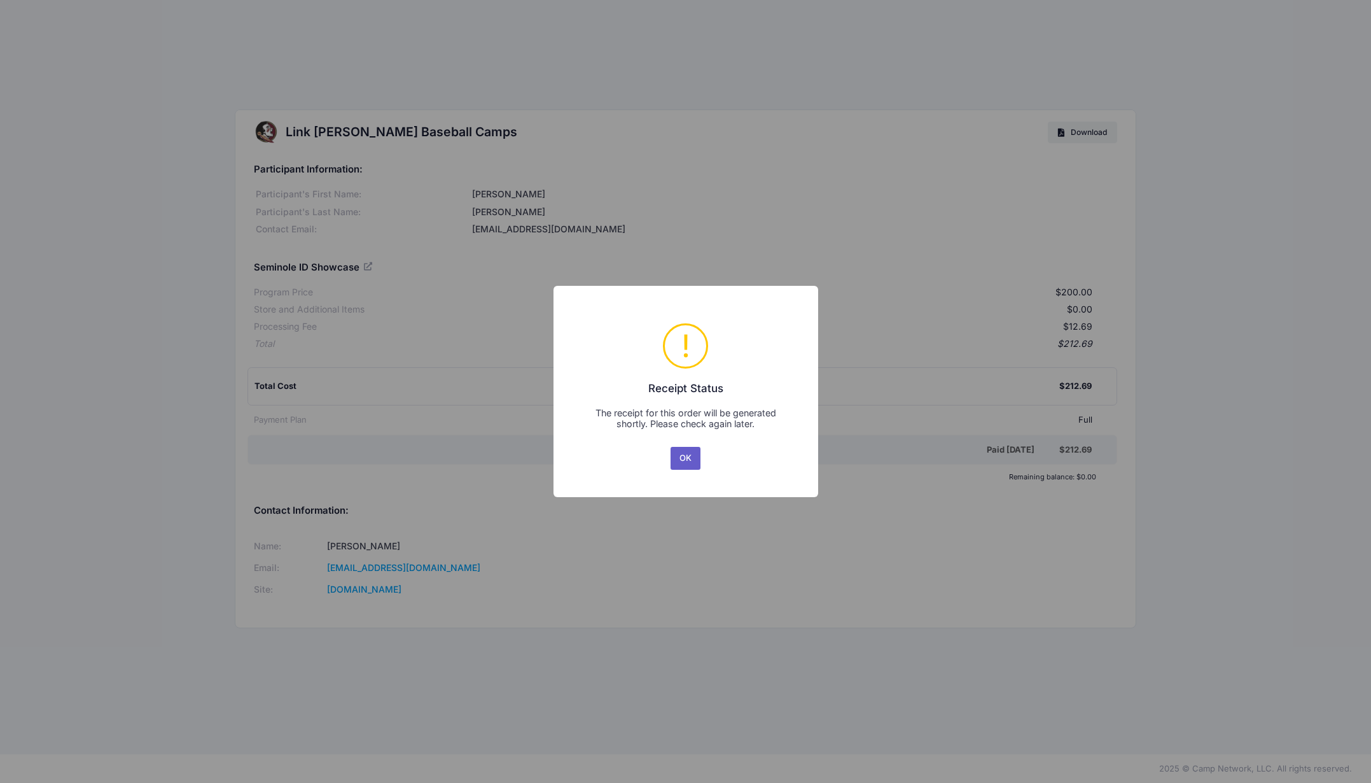
click at [683, 453] on button "OK" at bounding box center [686, 458] width 31 height 23
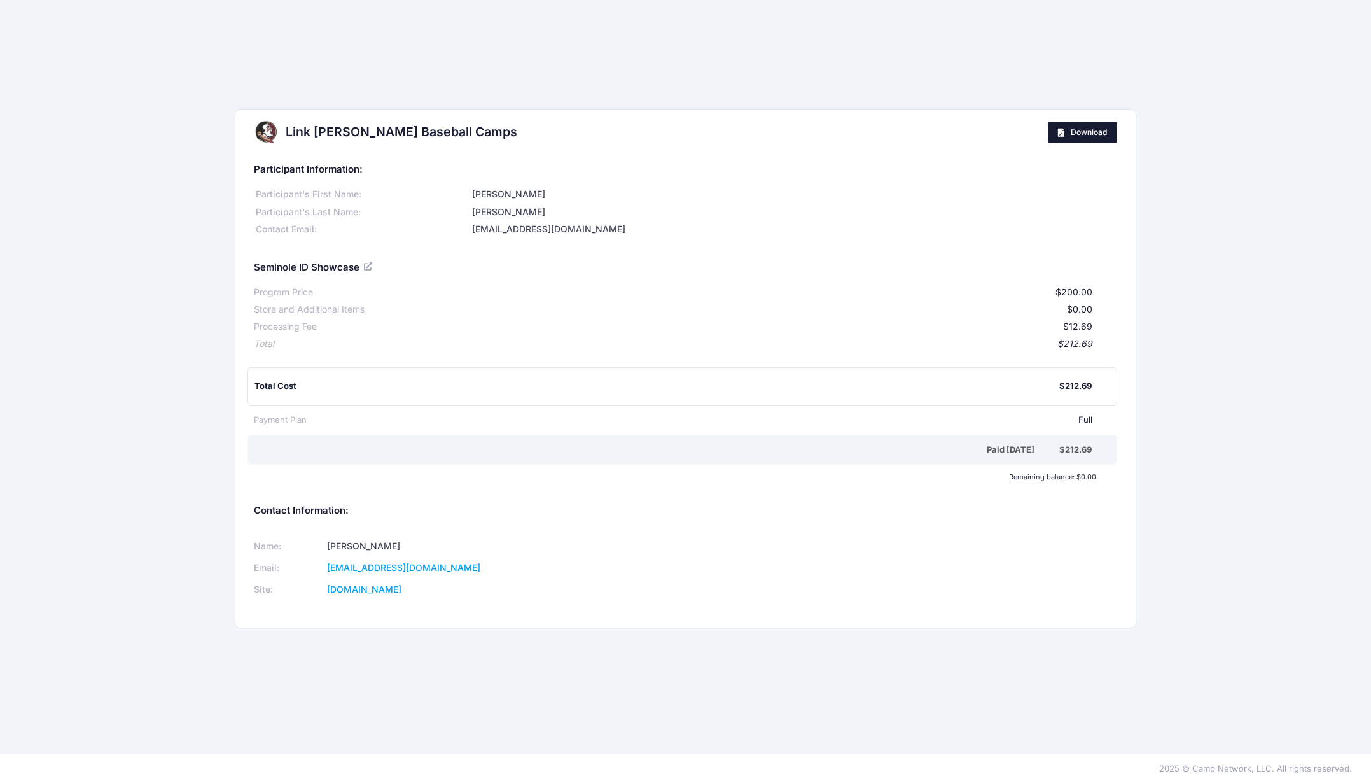
click at [1102, 133] on span "Download" at bounding box center [1089, 132] width 36 height 10
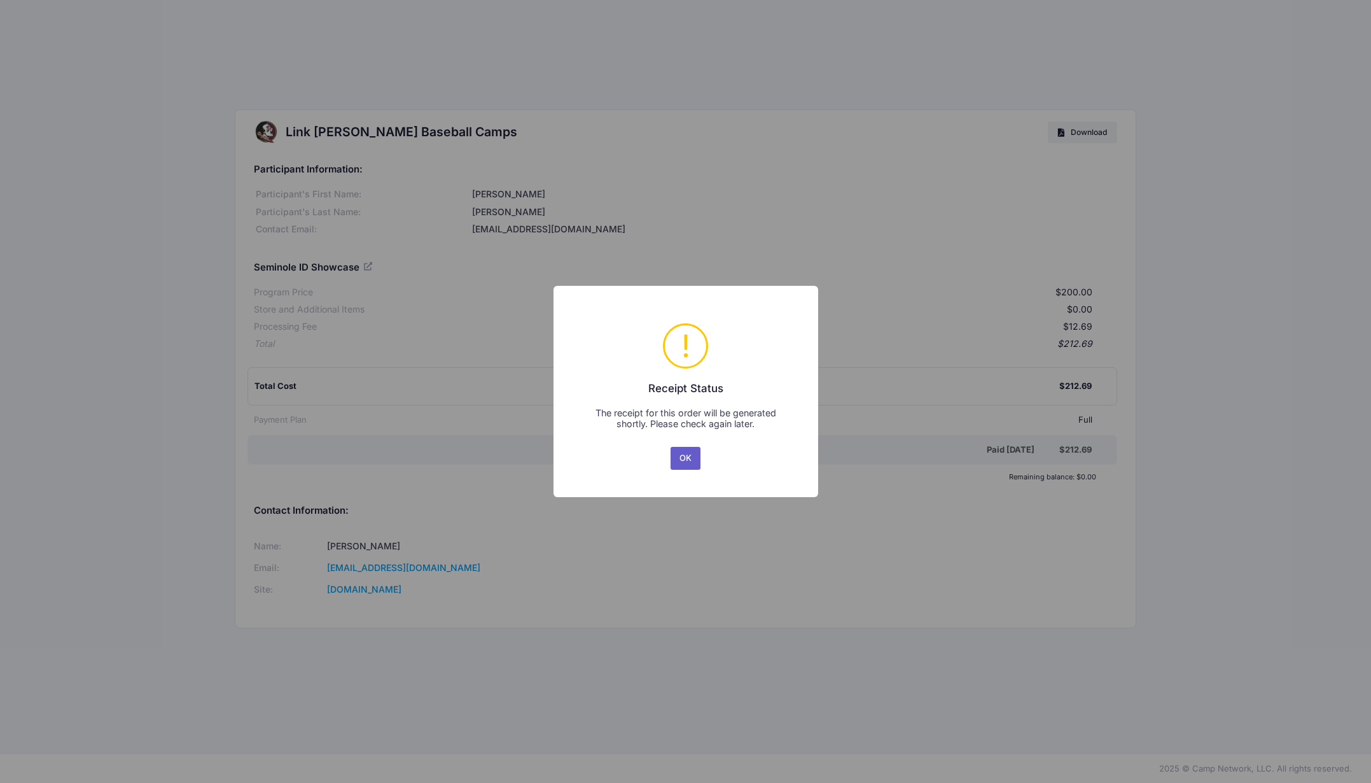
click at [677, 460] on button "OK" at bounding box center [686, 458] width 31 height 23
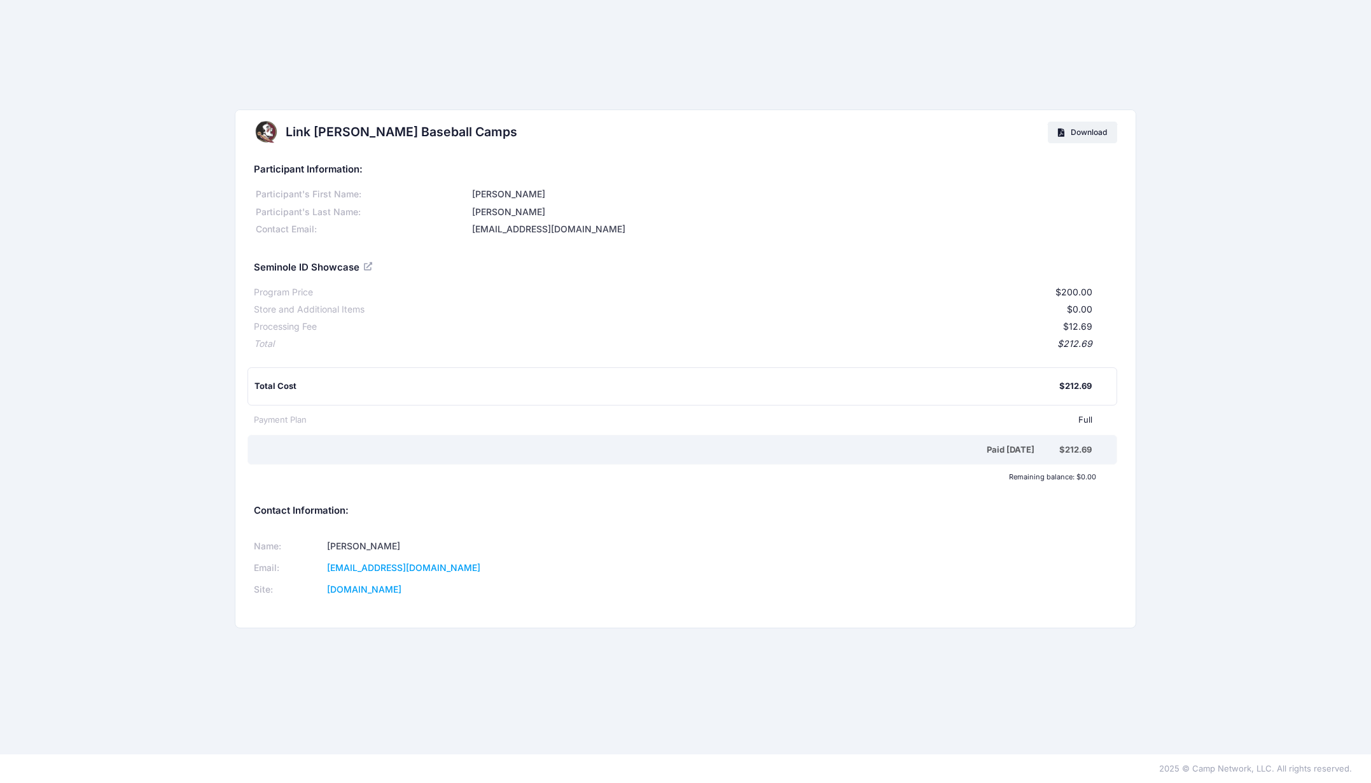
click at [540, 59] on div "Link [PERSON_NAME] Baseball Camps Download Participant Information: Participant…" at bounding box center [685, 377] width 1371 height 754
